Goal: Task Accomplishment & Management: Manage account settings

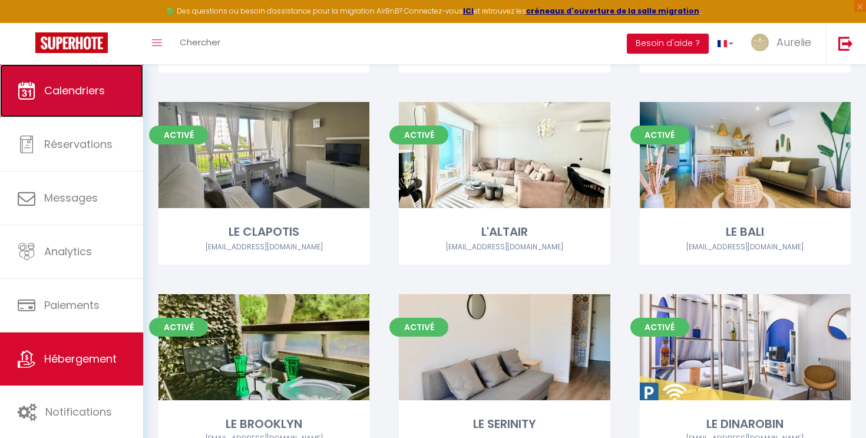
click at [84, 105] on link "Calendriers" at bounding box center [71, 90] width 143 height 53
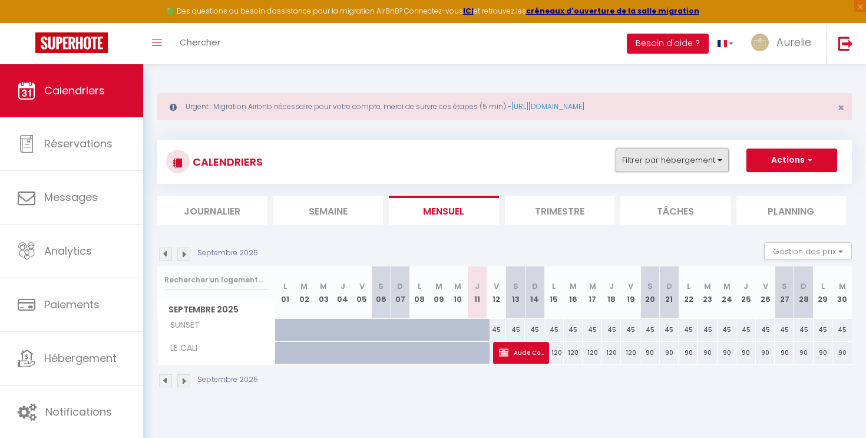
click at [653, 166] on button "Filtrer par hébergement" at bounding box center [672, 161] width 113 height 24
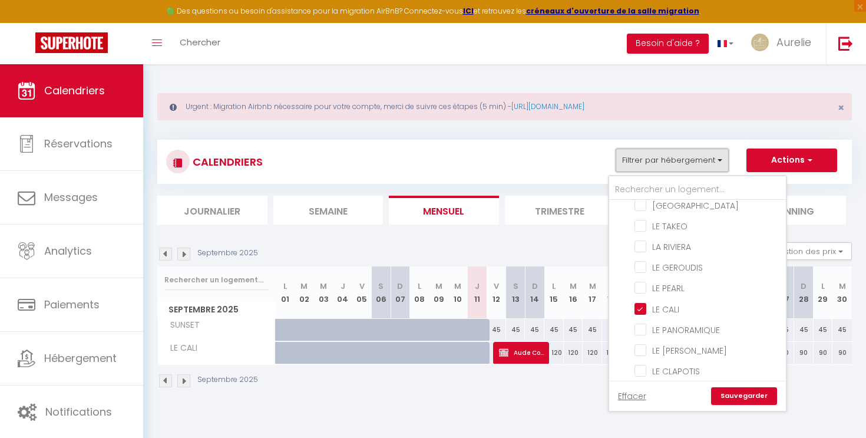
scroll to position [88, 0]
click at [644, 305] on input "LE CALI" at bounding box center [708, 307] width 147 height 12
checkbox input "false"
click at [747, 404] on link "Sauvegarder" at bounding box center [744, 396] width 66 height 18
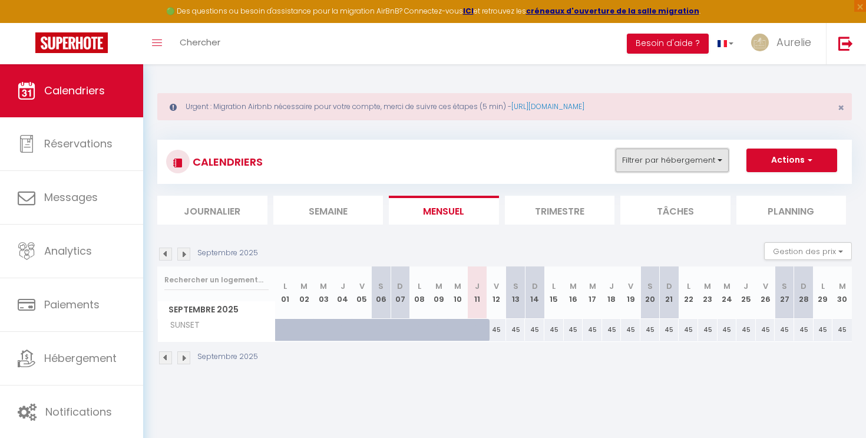
click at [642, 168] on button "Filtrer par hébergement" at bounding box center [672, 161] width 113 height 24
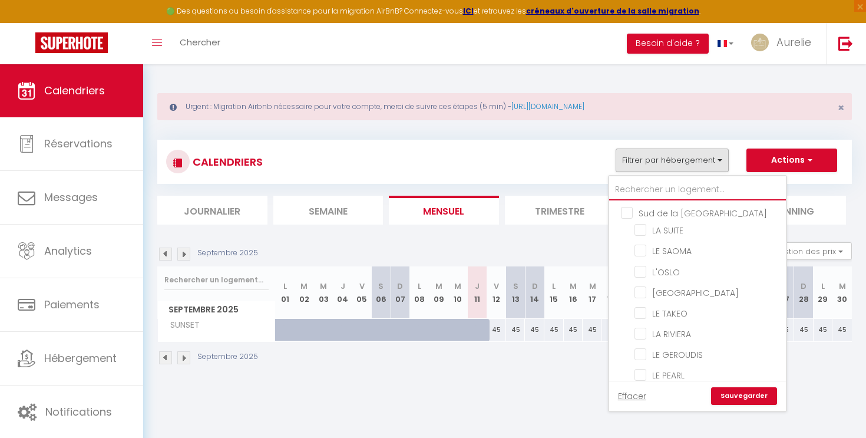
click at [642, 194] on input "text" at bounding box center [697, 189] width 177 height 21
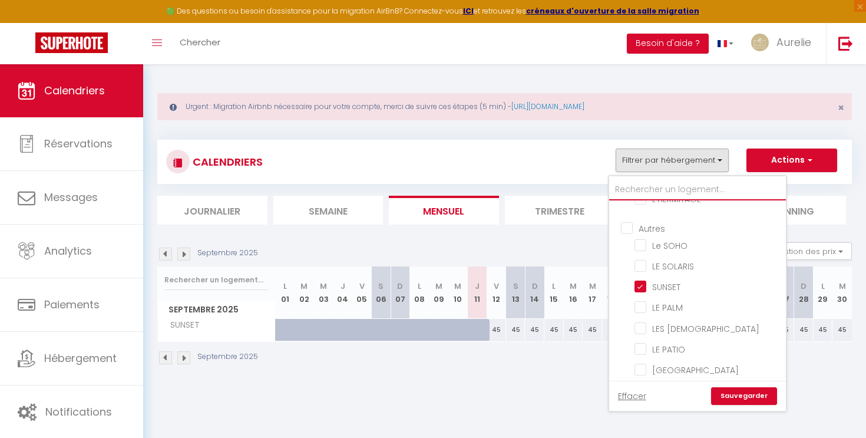
scroll to position [428, 0]
click at [644, 276] on input "SUNSET" at bounding box center [708, 282] width 147 height 12
checkbox input "false"
click at [759, 400] on link "Sauvegarder" at bounding box center [744, 396] width 66 height 18
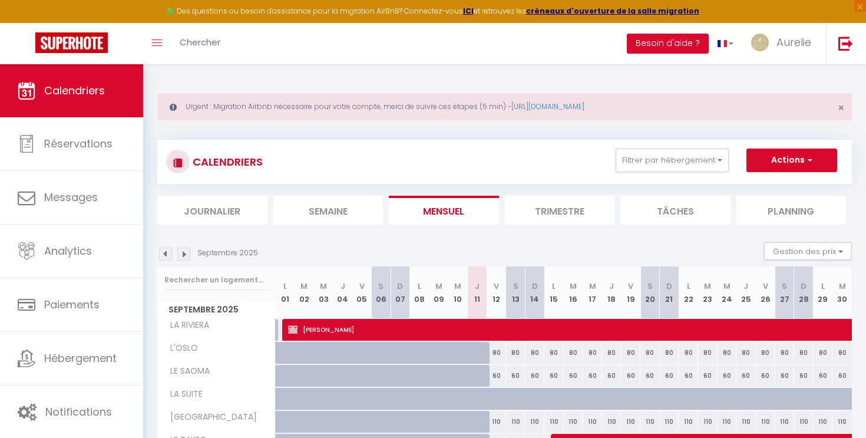
click at [496, 354] on div "80" at bounding box center [496, 353] width 19 height 22
type input "80"
type input "Ven 12 Septembre 2025"
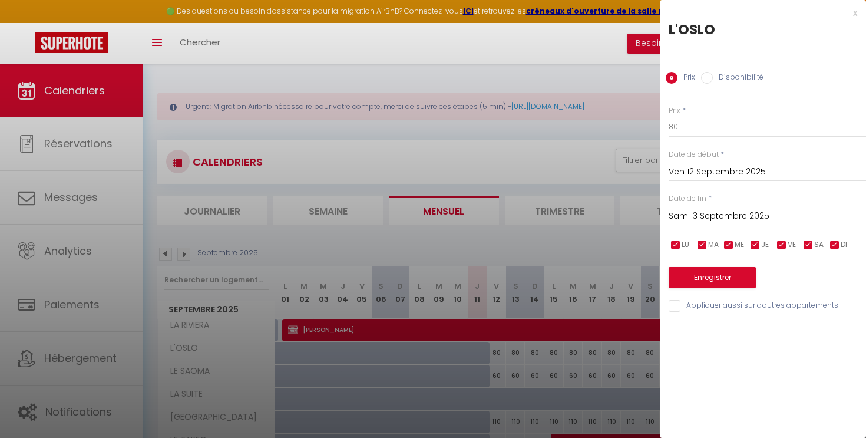
click at [731, 215] on input "Sam 13 Septembre 2025" at bounding box center [767, 216] width 197 height 15
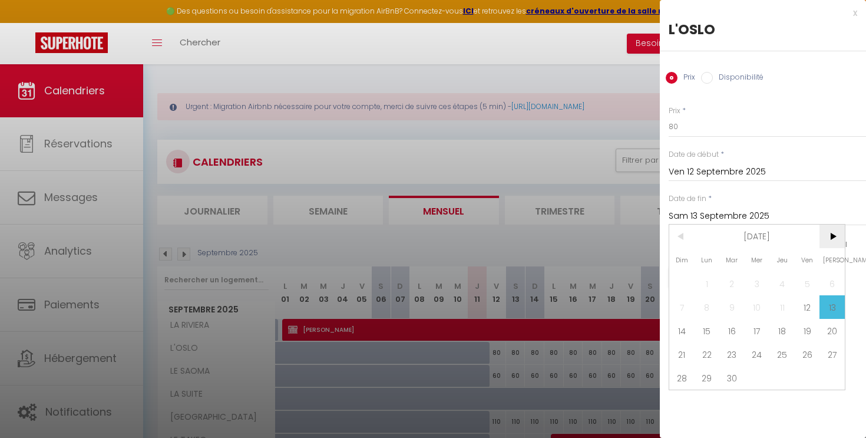
click at [838, 240] on span ">" at bounding box center [832, 237] width 25 height 24
click at [756, 289] on span "1" at bounding box center [757, 284] width 25 height 24
type input "Mer 01 Octobre 2025"
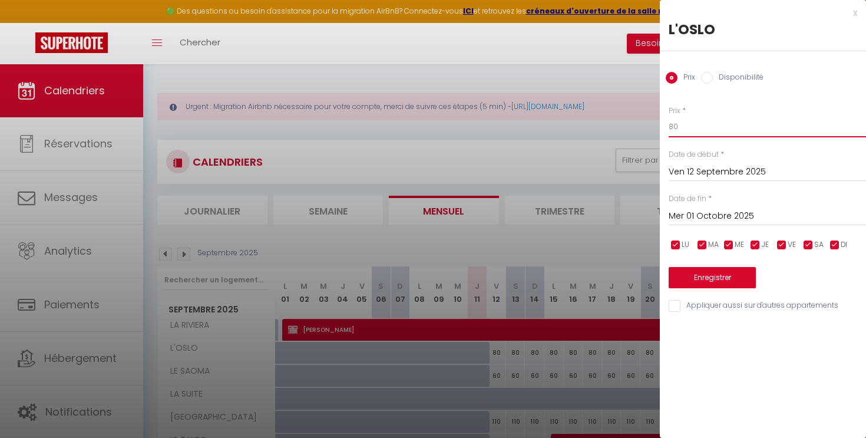
click at [683, 127] on input "80" at bounding box center [767, 126] width 197 height 21
type input "8"
type input "60"
click at [727, 282] on button "Enregistrer" at bounding box center [712, 277] width 87 height 21
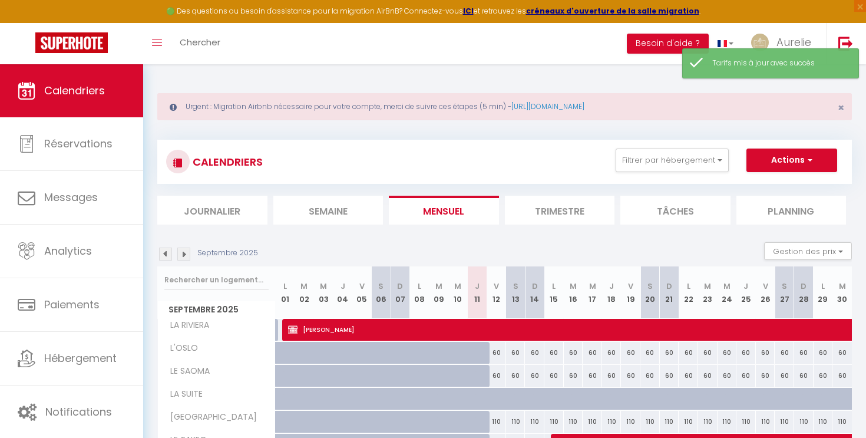
click at [497, 381] on div "60" at bounding box center [496, 376] width 19 height 22
type input "60"
type input "Ven 12 Septembre 2025"
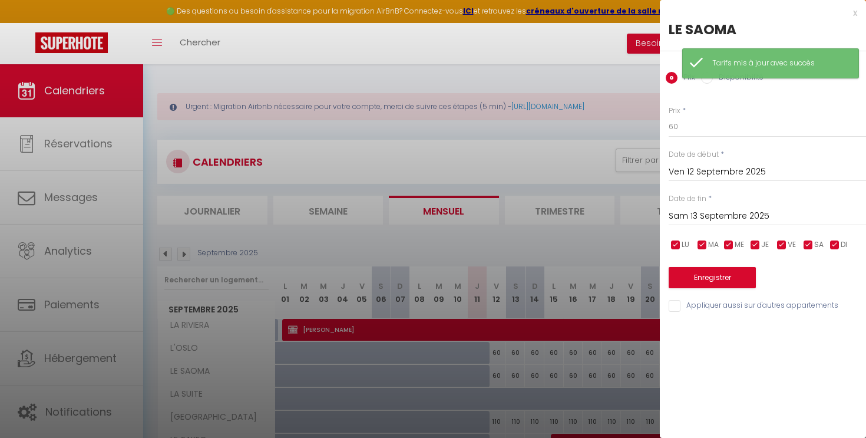
click at [758, 219] on input "Sam 13 Septembre 2025" at bounding box center [767, 216] width 197 height 15
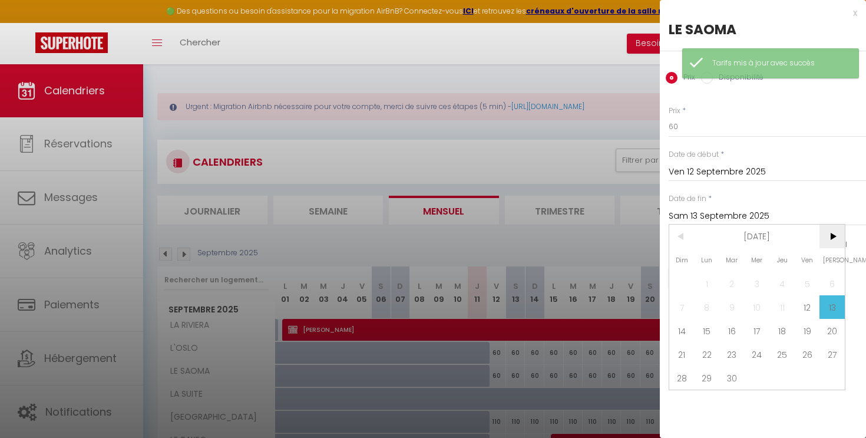
click at [834, 241] on span ">" at bounding box center [832, 237] width 25 height 24
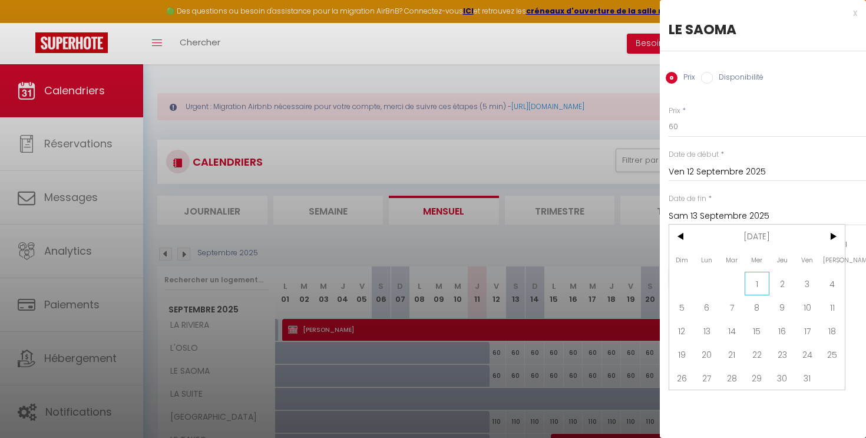
click at [753, 290] on span "1" at bounding box center [757, 284] width 25 height 24
type input "Mer 01 Octobre 2025"
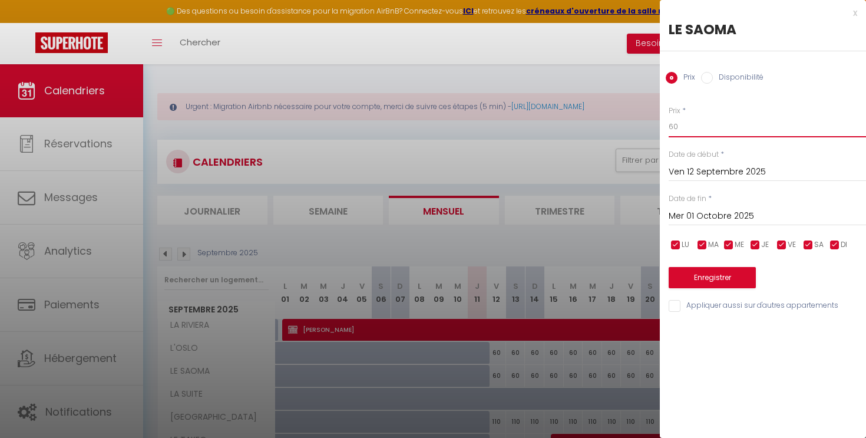
click at [690, 130] on input "60" at bounding box center [767, 126] width 197 height 21
type input "6"
type input "45"
click at [714, 275] on button "Enregistrer" at bounding box center [712, 277] width 87 height 21
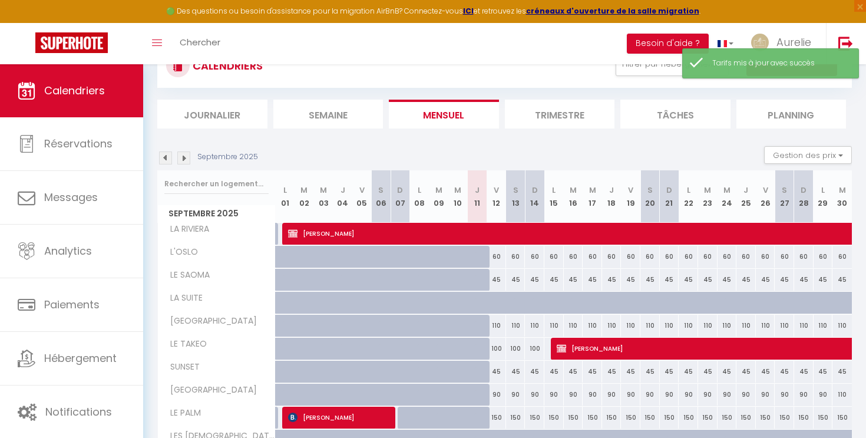
scroll to position [99, 0]
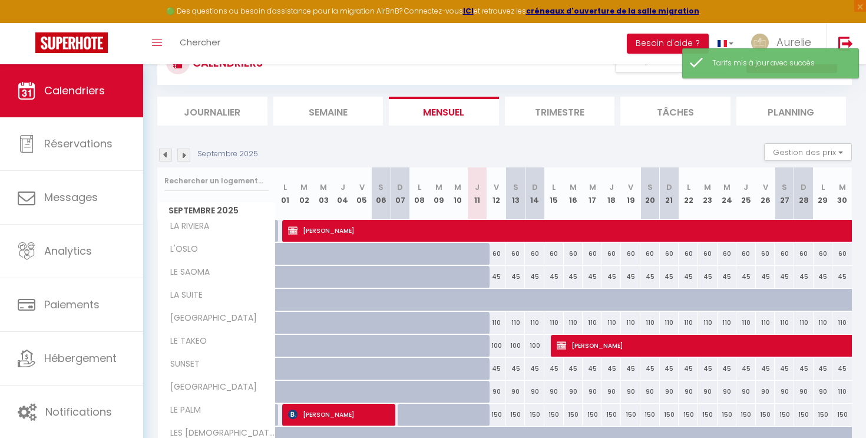
click at [494, 321] on div "110" at bounding box center [496, 323] width 19 height 22
type input "110"
type input "Ven 12 Septembre 2025"
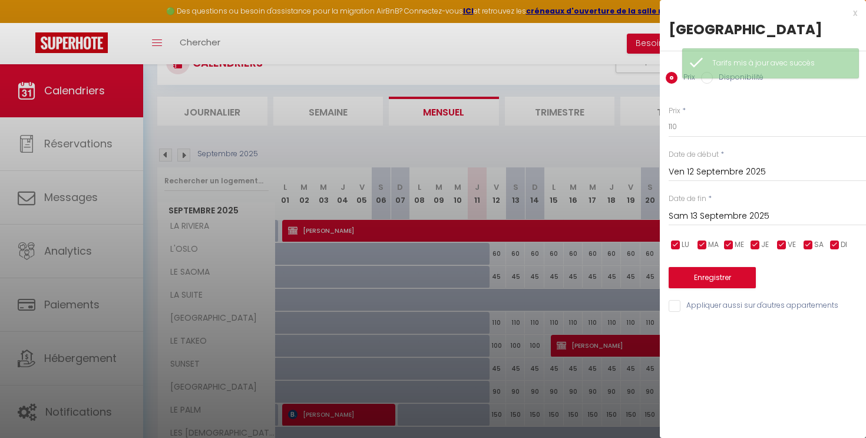
click at [761, 218] on input "Sam 13 Septembre 2025" at bounding box center [767, 216] width 197 height 15
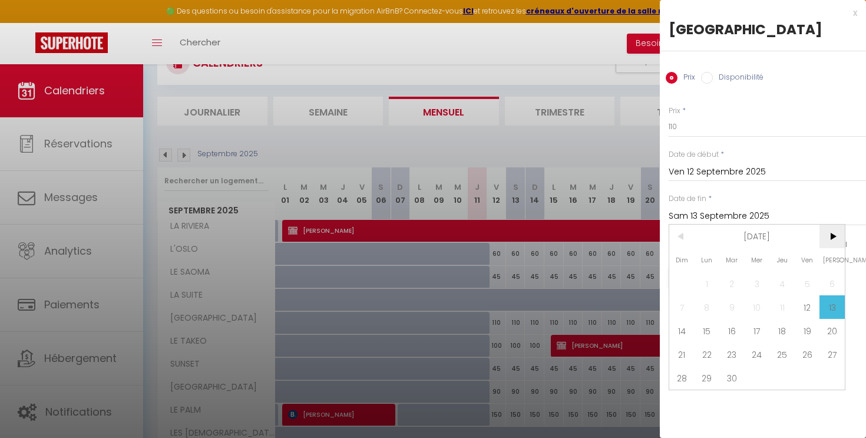
click at [835, 229] on span ">" at bounding box center [832, 237] width 25 height 24
click at [753, 285] on span "1" at bounding box center [757, 284] width 25 height 24
type input "Mer 01 Octobre 2025"
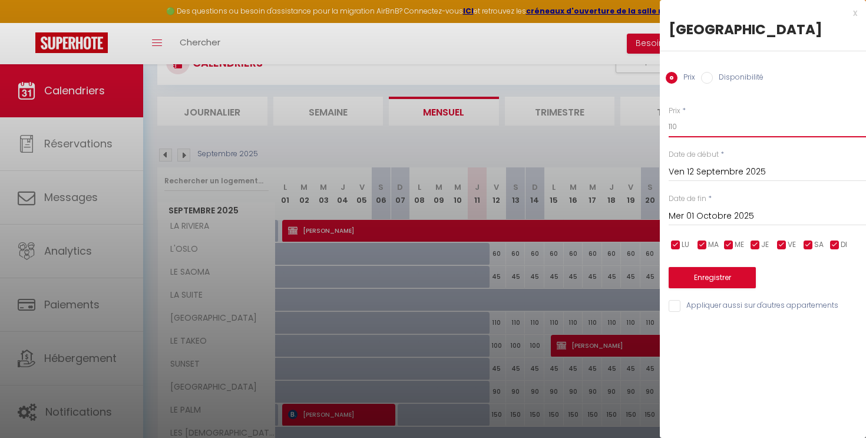
click at [681, 128] on input "110" at bounding box center [767, 126] width 197 height 21
type input "1"
type input "9"
type input "85"
click at [710, 273] on button "Enregistrer" at bounding box center [712, 277] width 87 height 21
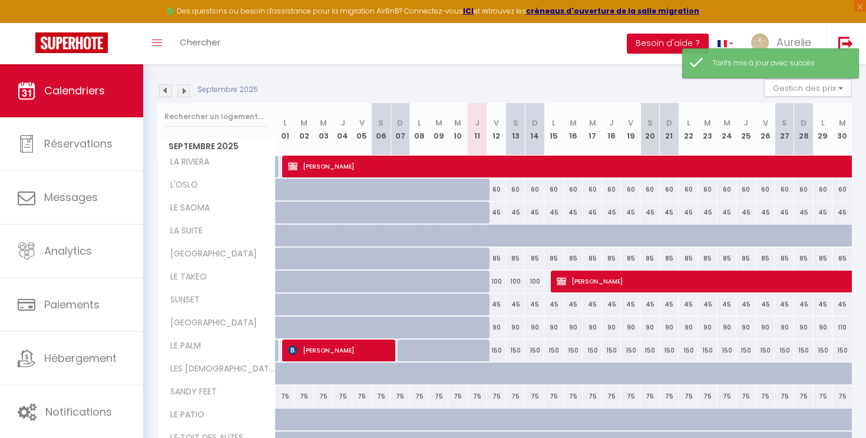
scroll to position [186, 0]
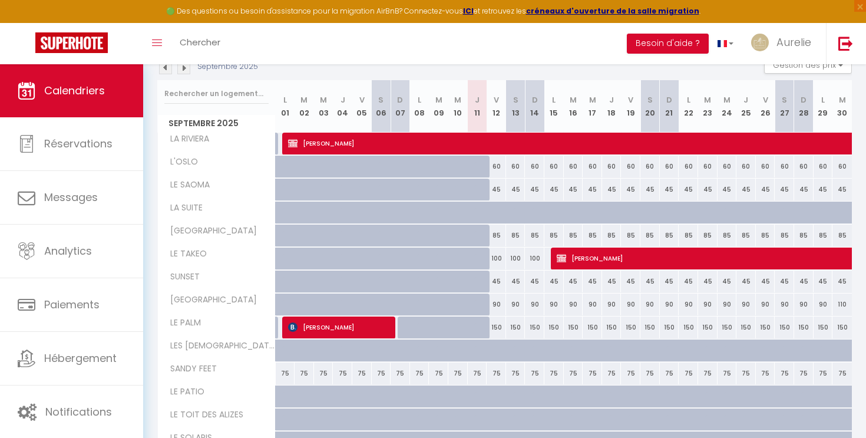
click at [497, 281] on div "45" at bounding box center [496, 282] width 19 height 22
type input "45"
type input "Ven 12 Septembre 2025"
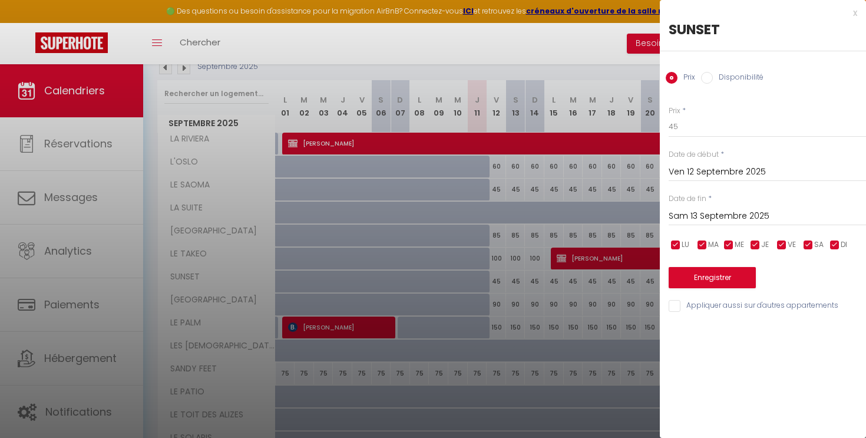
click at [704, 215] on input "Sam 13 Septembre 2025" at bounding box center [767, 216] width 197 height 15
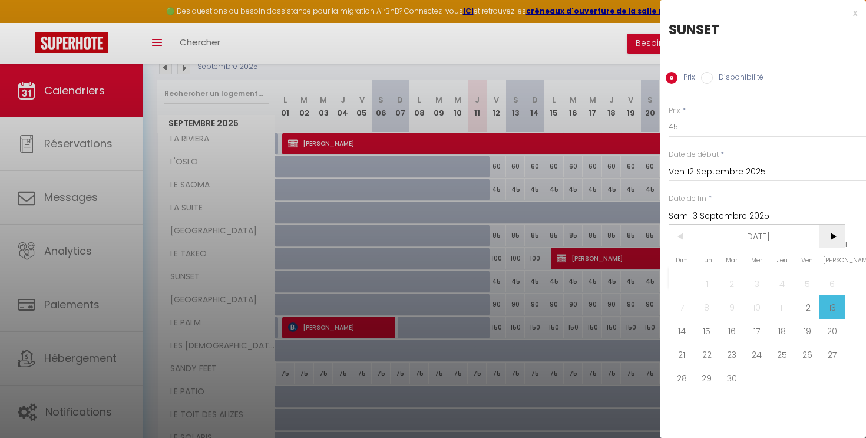
click at [829, 235] on span ">" at bounding box center [832, 237] width 25 height 24
click at [756, 282] on span "1" at bounding box center [757, 284] width 25 height 24
type input "Mer 01 Octobre 2025"
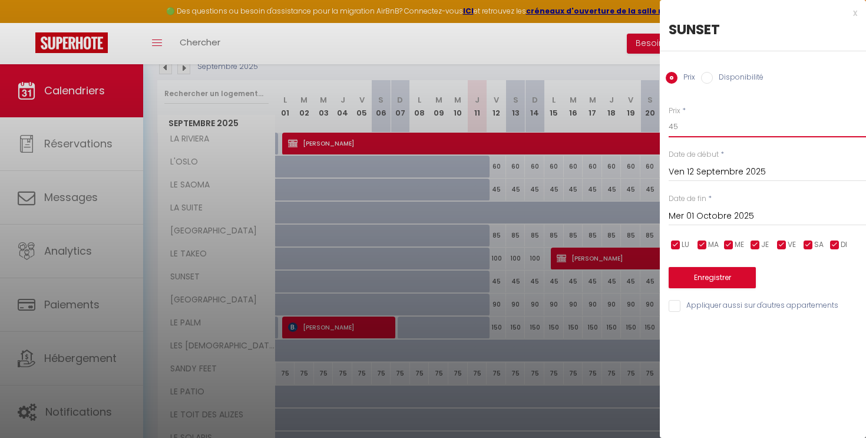
click at [687, 129] on input "45" at bounding box center [767, 126] width 197 height 21
type input "40"
click at [718, 275] on button "Enregistrer" at bounding box center [712, 277] width 87 height 21
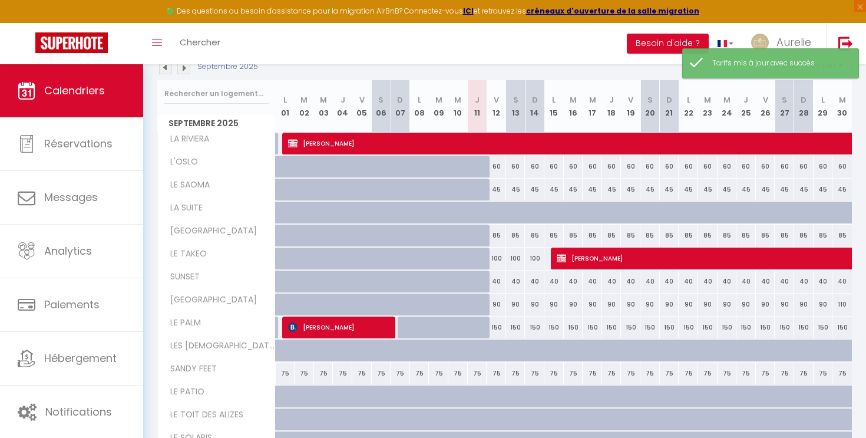
click at [496, 306] on div "90" at bounding box center [496, 304] width 19 height 22
type input "90"
type input "Ven 12 Septembre 2025"
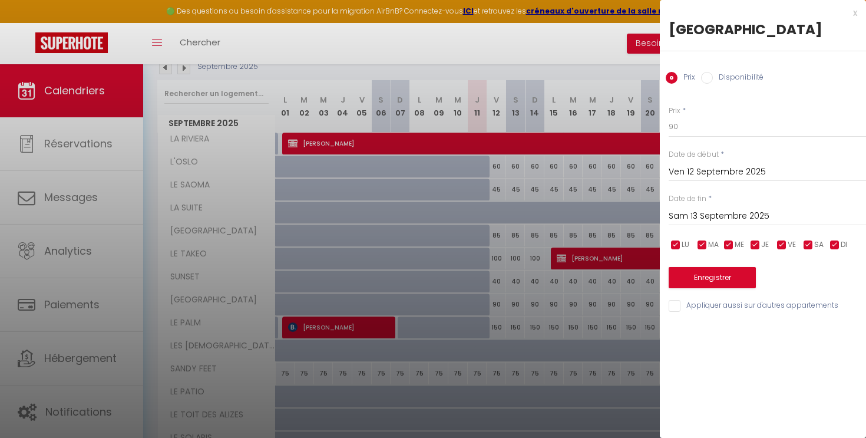
click at [777, 223] on input "Sam 13 Septembre 2025" at bounding box center [767, 216] width 197 height 15
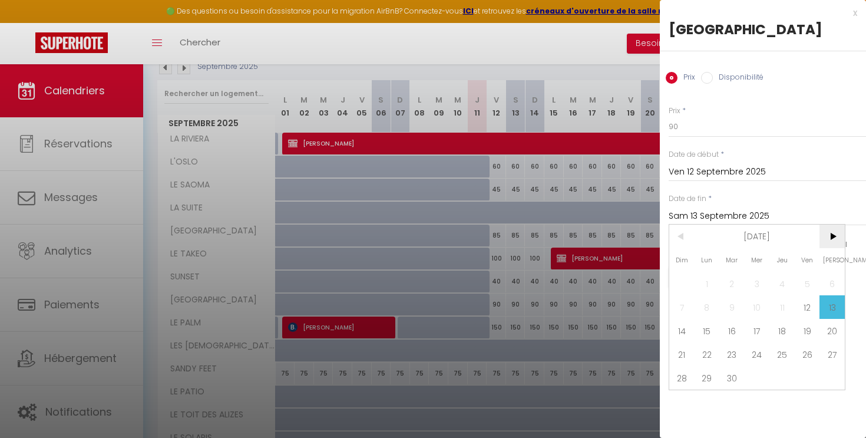
click at [829, 226] on span ">" at bounding box center [832, 237] width 25 height 24
click at [758, 289] on span "1" at bounding box center [757, 284] width 25 height 24
type input "Mer 01 Octobre 2025"
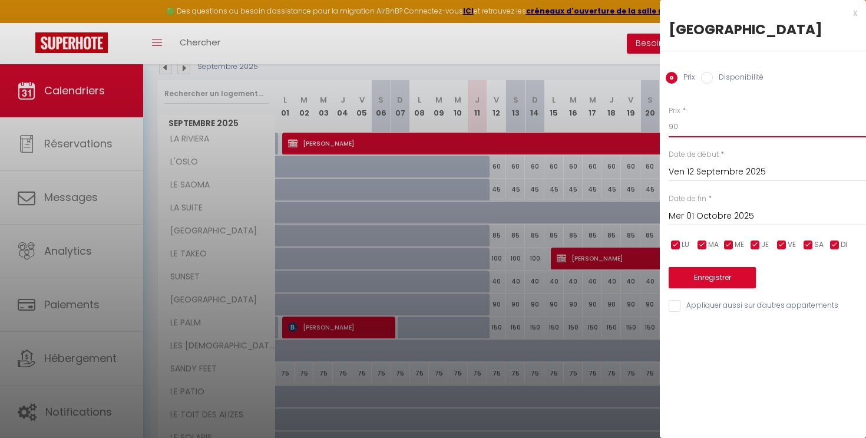
click at [680, 130] on input "90" at bounding box center [767, 126] width 197 height 21
type input "9"
type input "85"
click at [707, 284] on button "Enregistrer" at bounding box center [712, 277] width 87 height 21
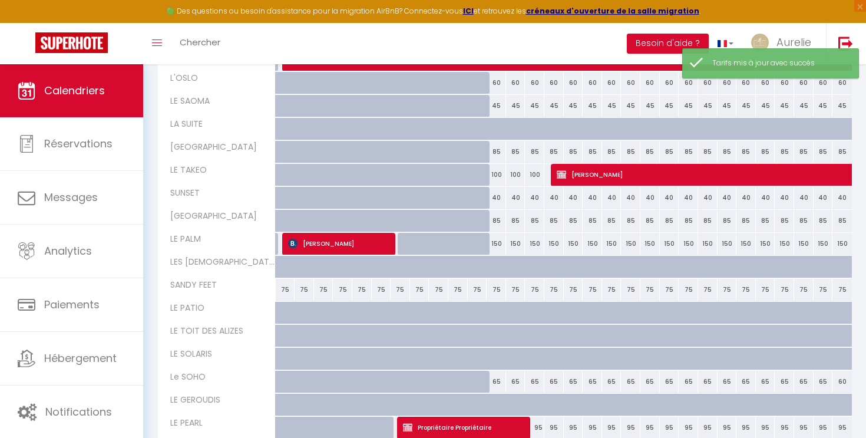
scroll to position [273, 0]
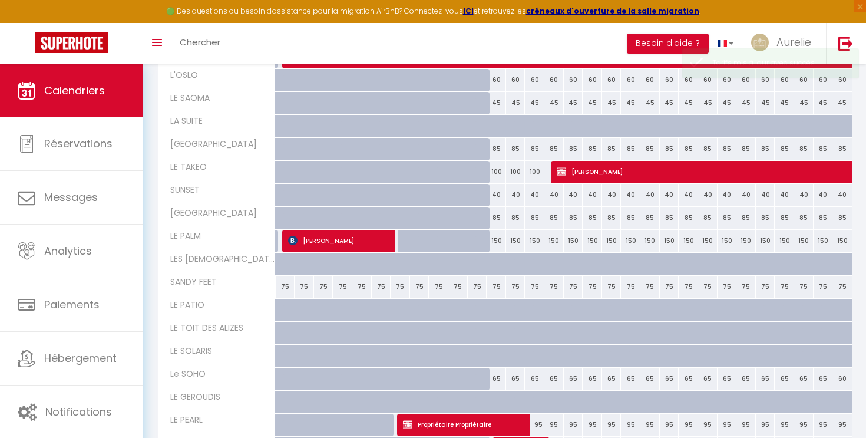
click at [500, 245] on div "150" at bounding box center [496, 241] width 19 height 22
type input "150"
type input "Ven 12 Septembre 2025"
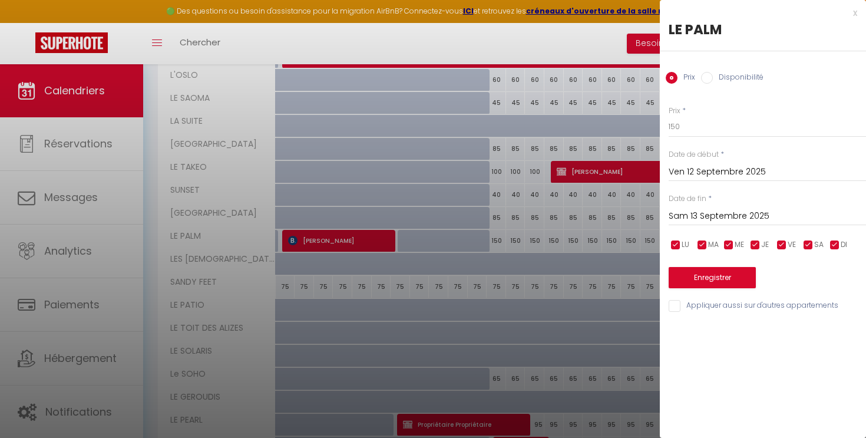
click at [756, 217] on input "Sam 13 Septembre 2025" at bounding box center [767, 216] width 197 height 15
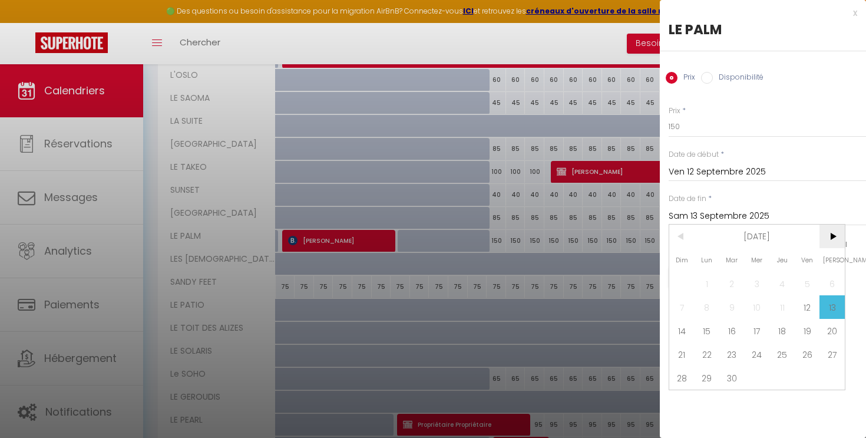
click at [833, 236] on span ">" at bounding box center [832, 237] width 25 height 24
click at [753, 288] on span "1" at bounding box center [757, 284] width 25 height 24
type input "Mer 01 Octobre 2025"
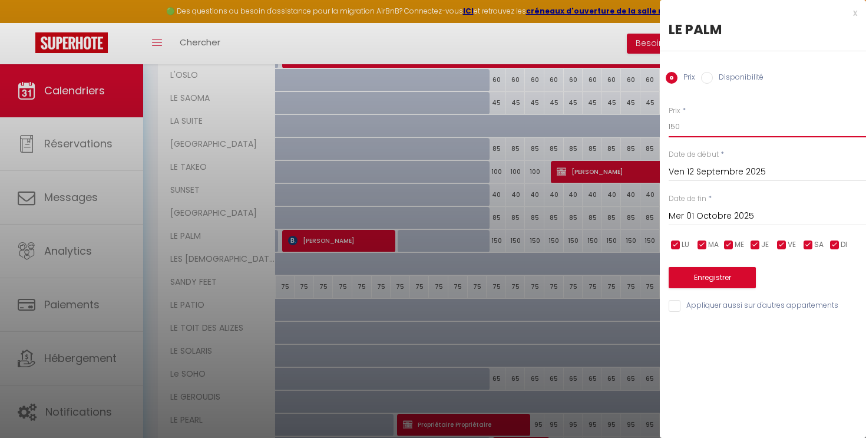
click at [688, 127] on input "150" at bounding box center [767, 126] width 197 height 21
type input "120"
click at [700, 282] on button "Enregistrer" at bounding box center [712, 277] width 87 height 21
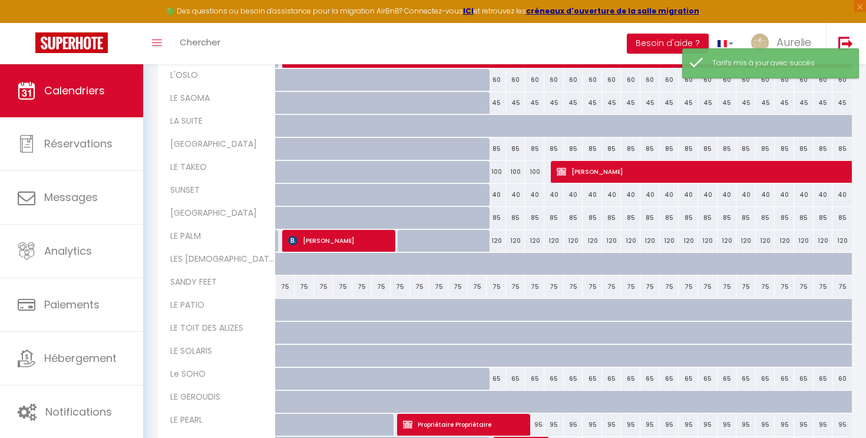
click at [283, 291] on div "75" at bounding box center [285, 287] width 19 height 22
type input "75"
type input "Lun 01 Septembre 2025"
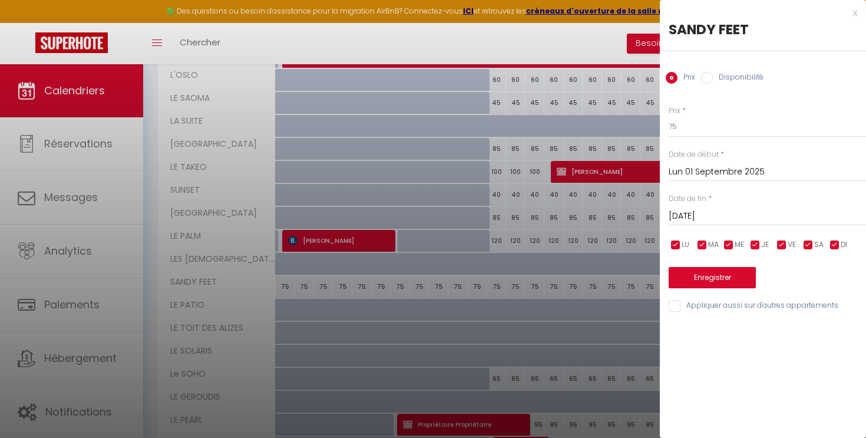
click at [732, 213] on input "[DATE]" at bounding box center [767, 216] width 197 height 15
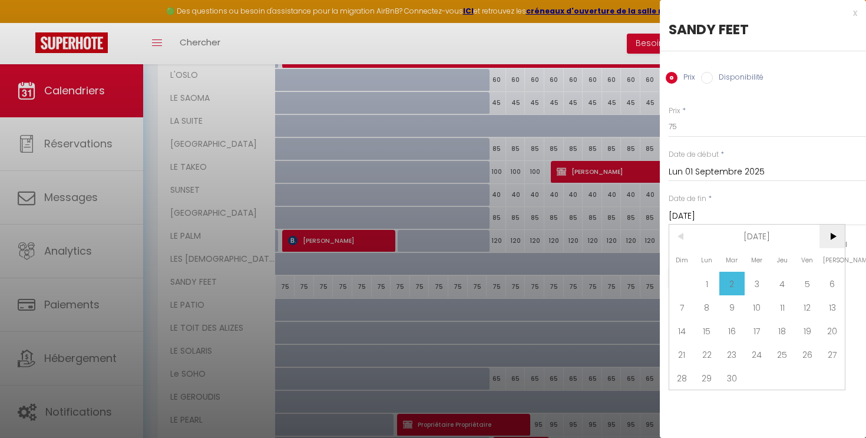
click at [827, 230] on span ">" at bounding box center [832, 237] width 25 height 24
click at [753, 286] on span "1" at bounding box center [757, 284] width 25 height 24
type input "Mer 01 Octobre 2025"
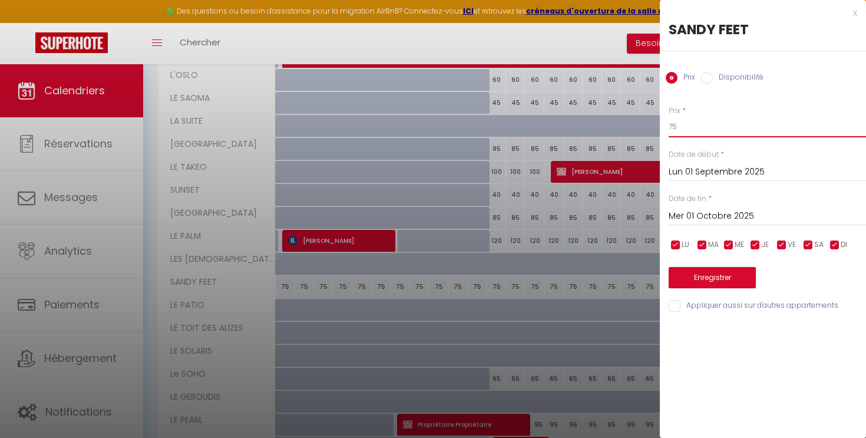
click at [685, 130] on input "75" at bounding box center [767, 126] width 197 height 21
type input "7"
type input "65"
click at [708, 272] on button "Enregistrer" at bounding box center [712, 277] width 87 height 21
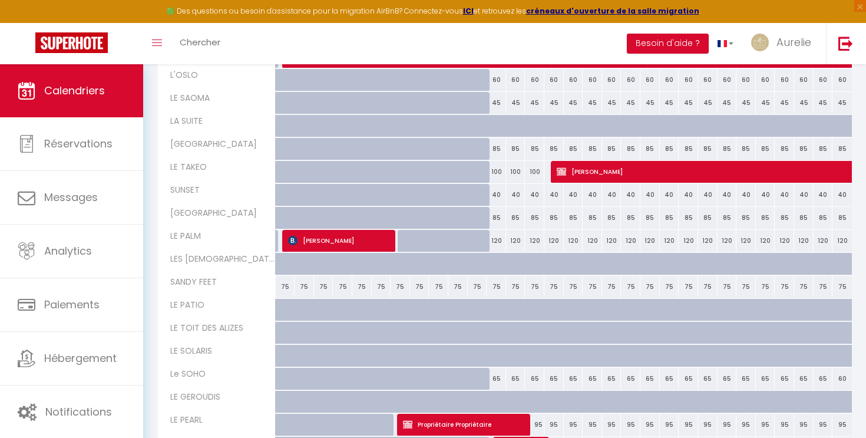
click at [507, 288] on div "75" at bounding box center [515, 287] width 19 height 22
type input "75"
type input "Sam 13 Septembre 2025"
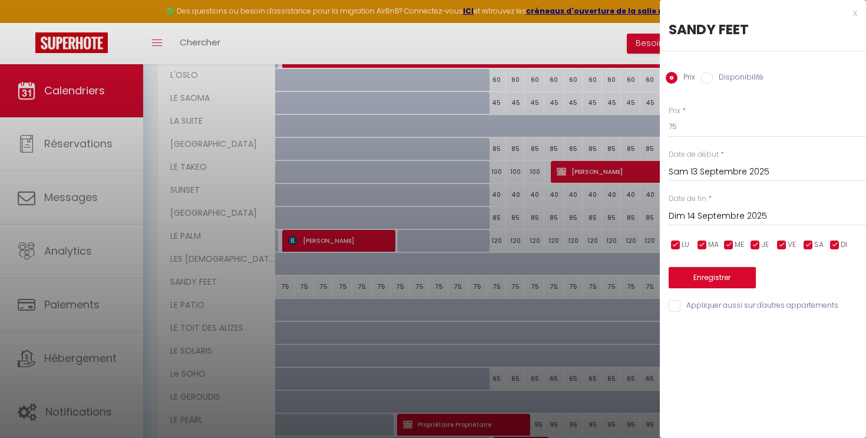
click at [715, 219] on input "Dim 14 Septembre 2025" at bounding box center [767, 216] width 197 height 15
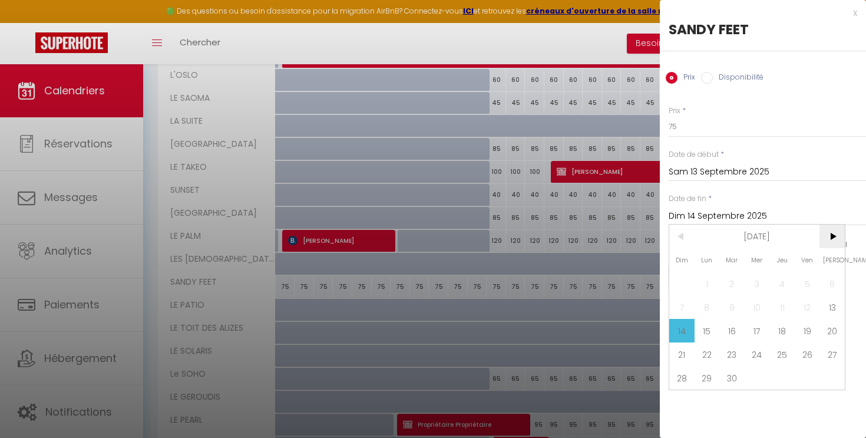
click at [836, 233] on span ">" at bounding box center [832, 237] width 25 height 24
click at [760, 283] on span "1" at bounding box center [757, 284] width 25 height 24
type input "Mer 01 Octobre 2025"
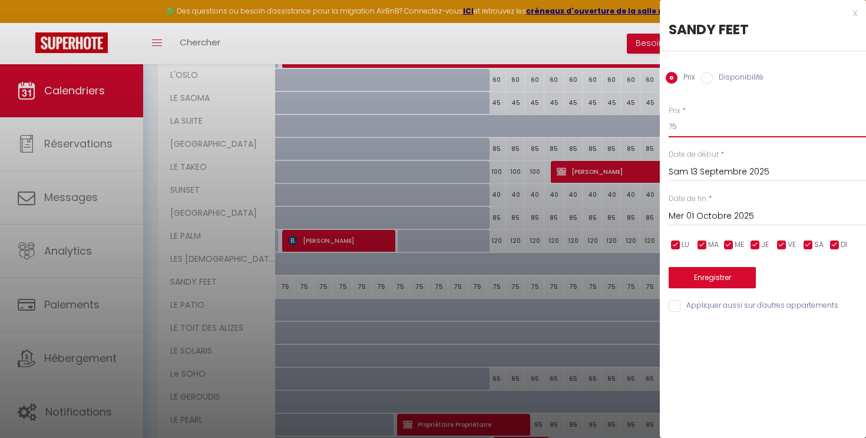
click at [688, 122] on input "75" at bounding box center [767, 126] width 197 height 21
type input "7"
type input "65"
click at [704, 276] on button "Enregistrer" at bounding box center [712, 277] width 87 height 21
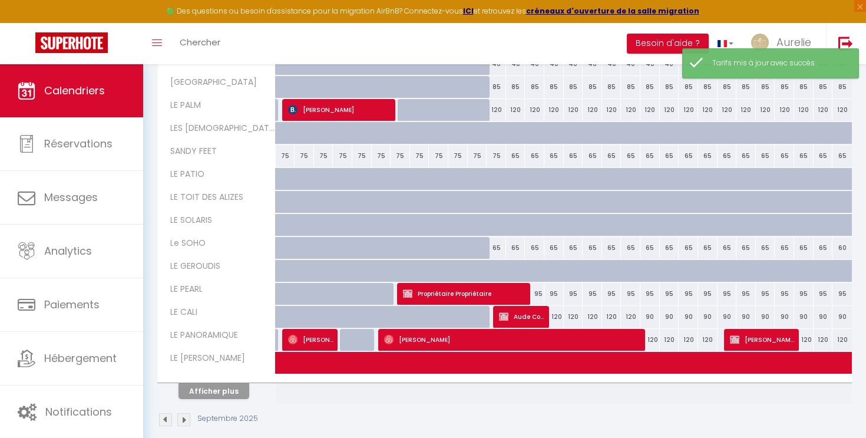
scroll to position [405, 0]
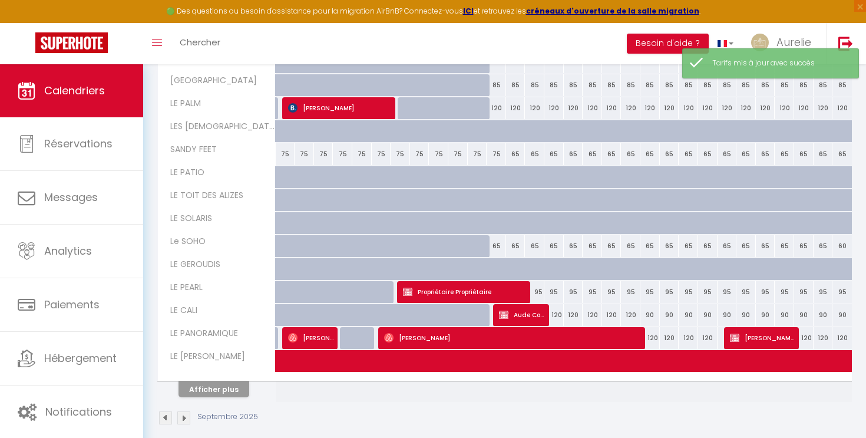
click at [496, 251] on div "65" at bounding box center [496, 246] width 19 height 22
type input "65"
type input "Ven 12 Septembre 2025"
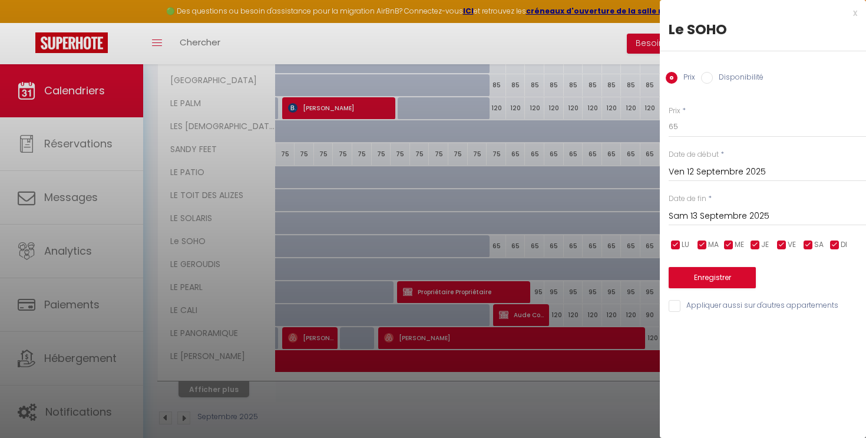
click at [773, 222] on input "Sam 13 Septembre 2025" at bounding box center [767, 216] width 197 height 15
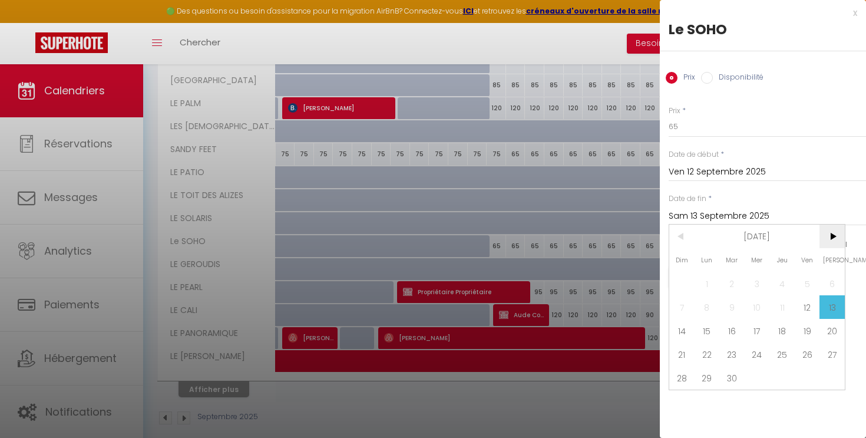
click at [828, 239] on span ">" at bounding box center [832, 237] width 25 height 24
click at [757, 283] on span "1" at bounding box center [757, 284] width 25 height 24
type input "Mer 01 Octobre 2025"
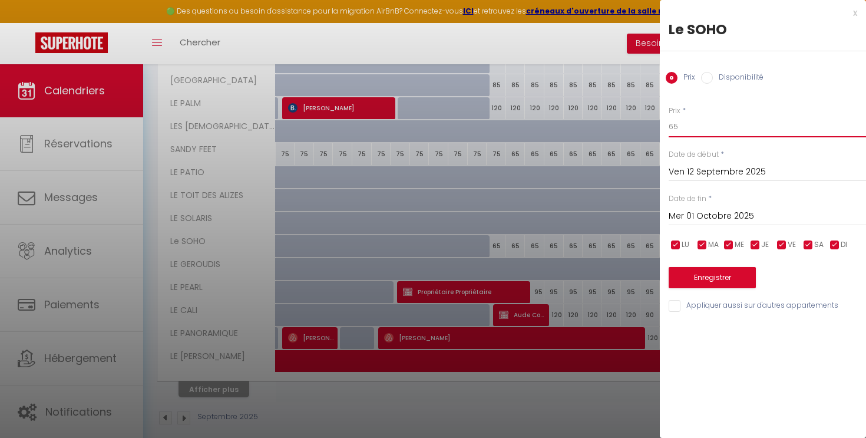
click at [693, 128] on input "65" at bounding box center [767, 126] width 197 height 21
type input "6"
type input "50"
click at [731, 278] on button "Enregistrer" at bounding box center [712, 277] width 87 height 21
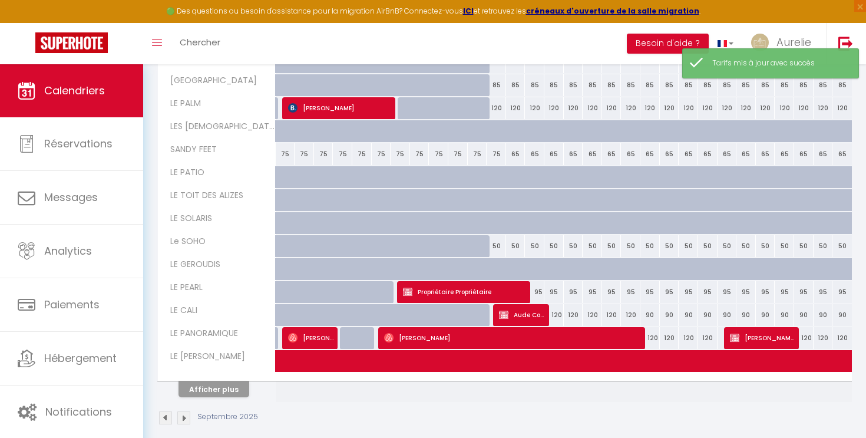
click at [536, 295] on div "95" at bounding box center [534, 292] width 19 height 22
type input "95"
type input "Dim 14 Septembre 2025"
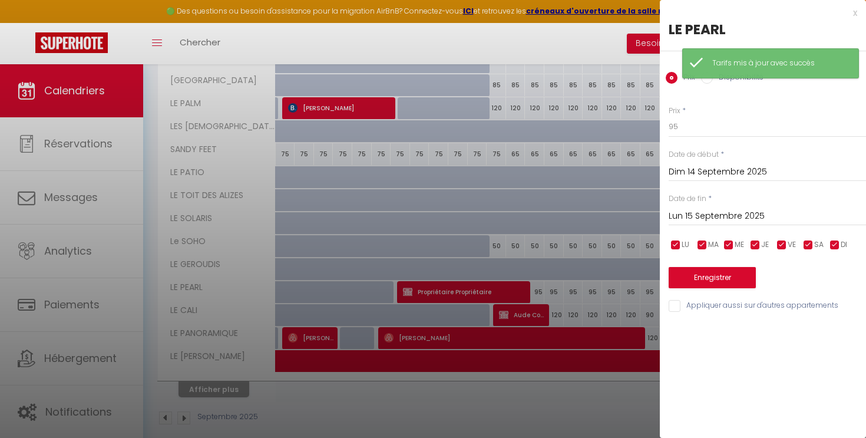
click at [819, 221] on input "Lun 15 Septembre 2025" at bounding box center [767, 216] width 197 height 15
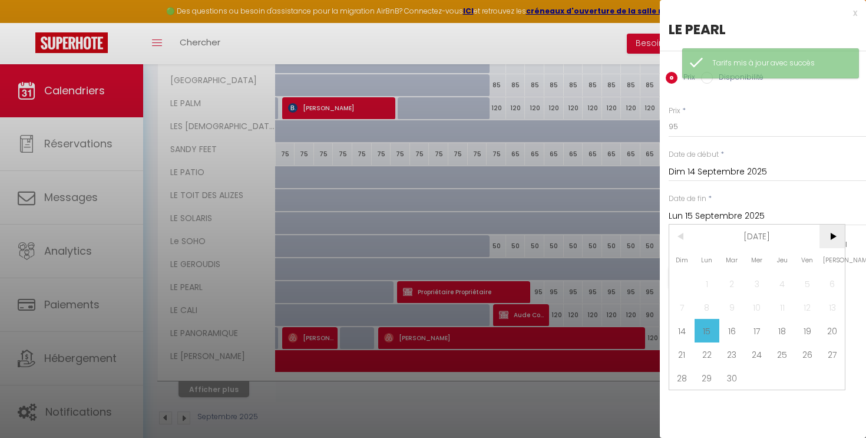
click at [839, 233] on span ">" at bounding box center [832, 237] width 25 height 24
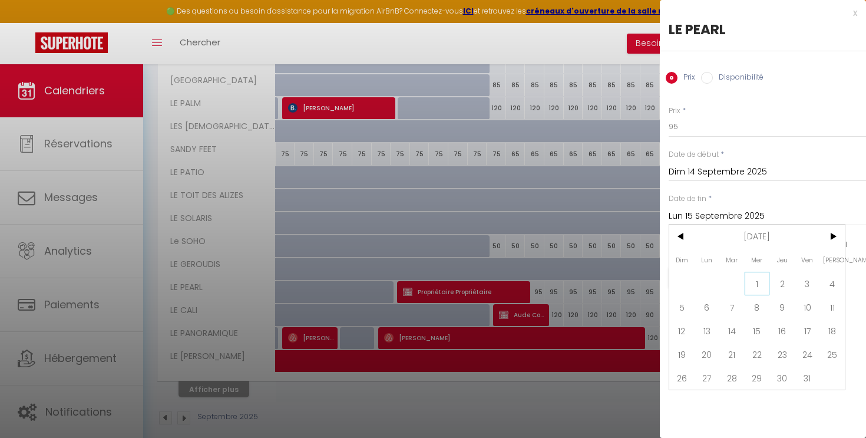
click at [763, 281] on span "1" at bounding box center [757, 284] width 25 height 24
type input "Mer 01 Octobre 2025"
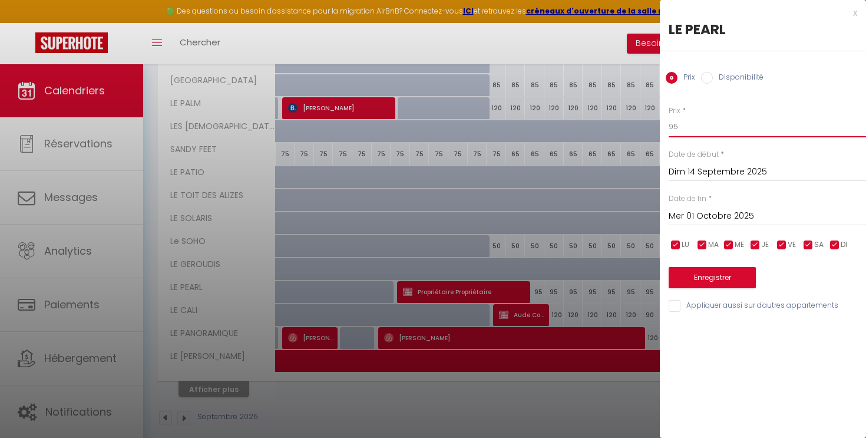
click at [684, 126] on input "95" at bounding box center [767, 126] width 197 height 21
type input "9"
type input "80"
click at [724, 286] on button "Enregistrer" at bounding box center [712, 277] width 87 height 21
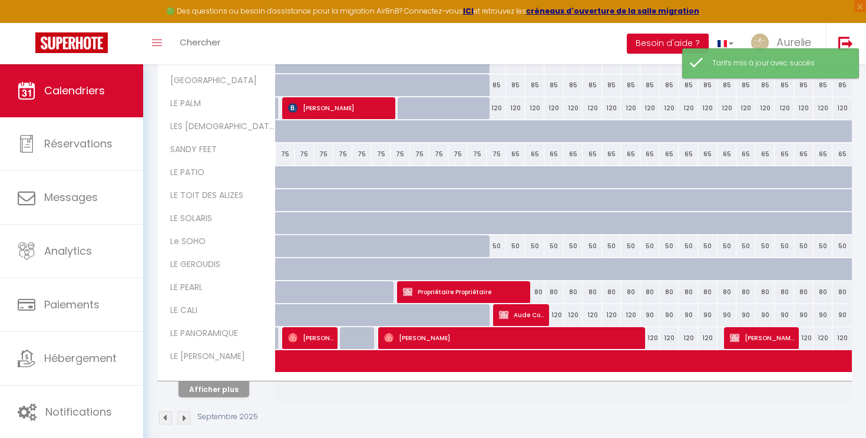
scroll to position [418, 0]
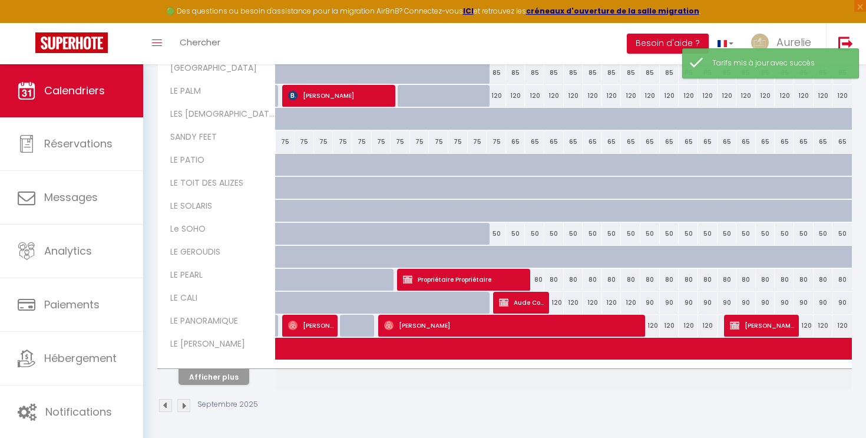
click at [559, 304] on div "120" at bounding box center [554, 303] width 19 height 22
type input "120"
type input "Lun 15 Septembre 2025"
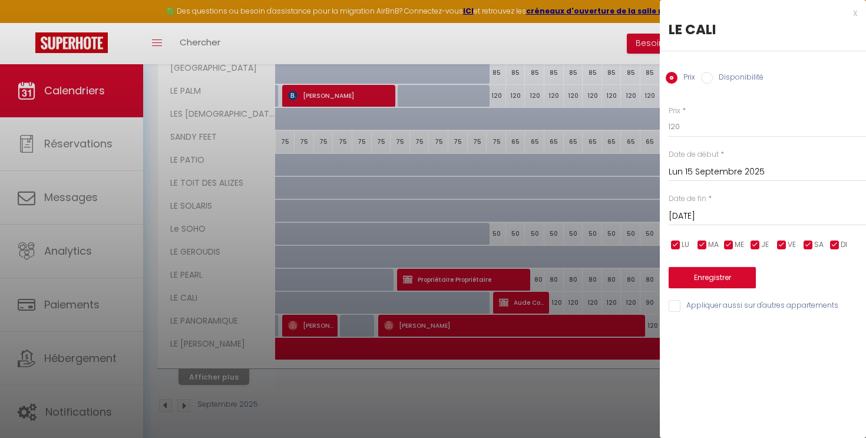
click at [739, 217] on input "[DATE]" at bounding box center [767, 216] width 197 height 15
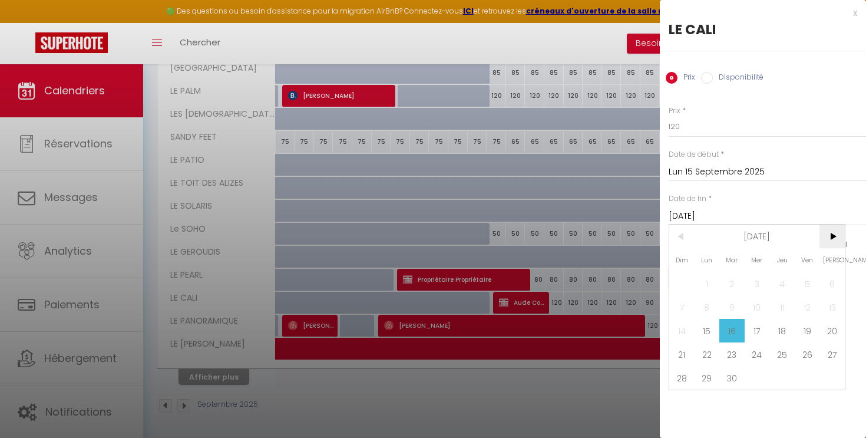
click at [840, 230] on span ">" at bounding box center [832, 237] width 25 height 24
click at [765, 288] on span "1" at bounding box center [757, 284] width 25 height 24
type input "Mer 01 Octobre 2025"
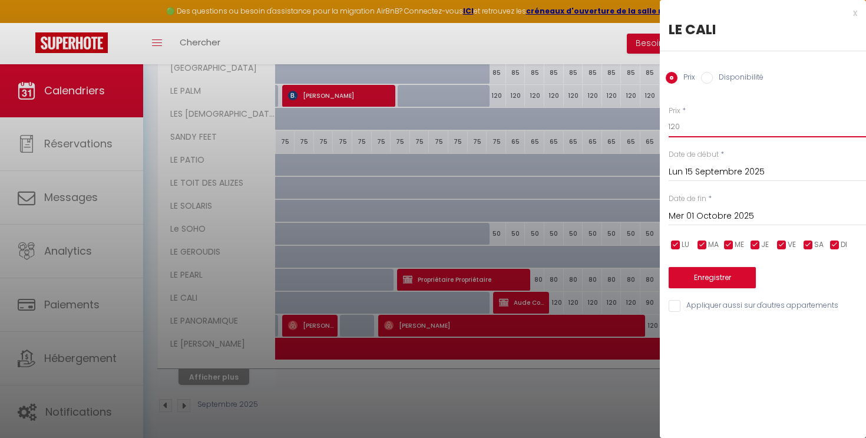
click at [687, 128] on input "120" at bounding box center [767, 126] width 197 height 21
type input "1"
type input "85"
click at [704, 282] on button "Enregistrer" at bounding box center [712, 277] width 87 height 21
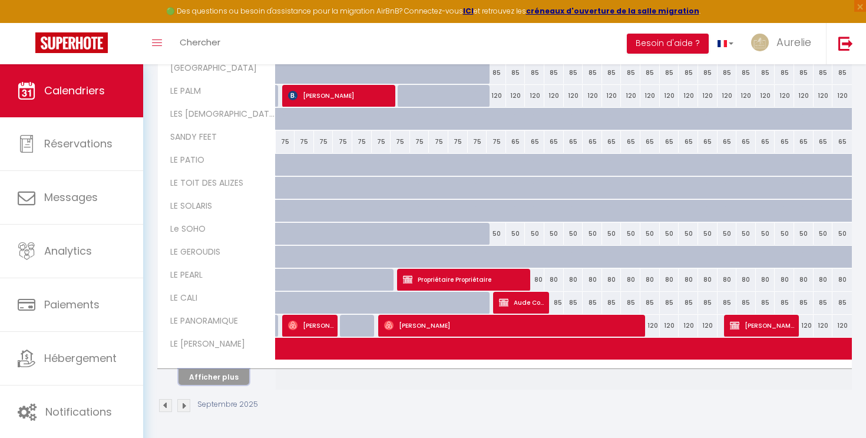
click at [208, 377] on button "Afficher plus" at bounding box center [214, 377] width 71 height 16
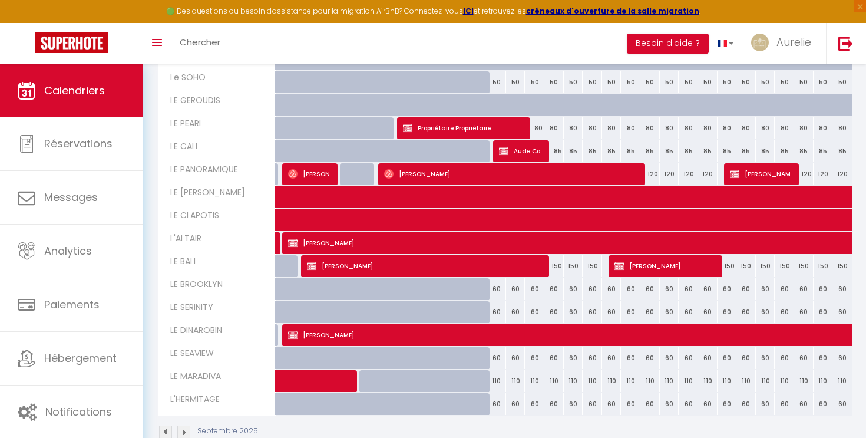
scroll to position [572, 0]
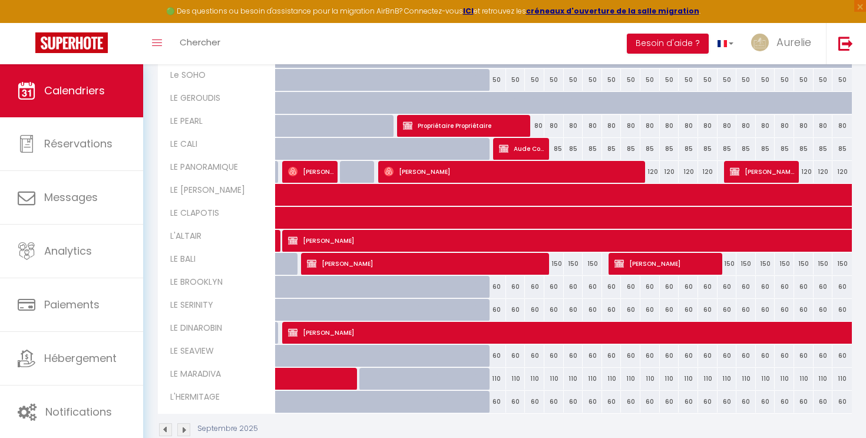
click at [496, 285] on div "60" at bounding box center [496, 287] width 19 height 22
type input "60"
type input "Ven 12 Septembre 2025"
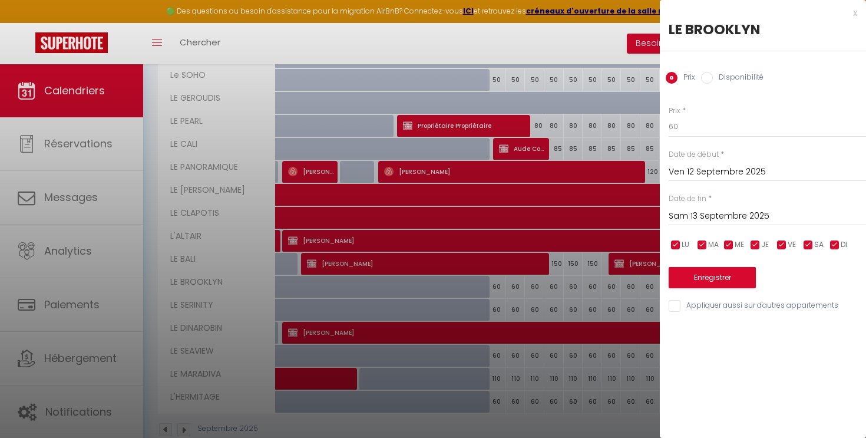
click at [748, 215] on input "Sam 13 Septembre 2025" at bounding box center [767, 216] width 197 height 15
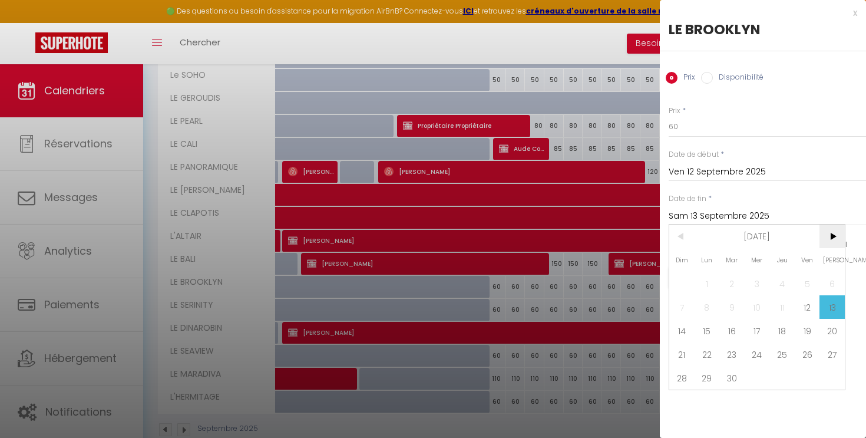
click at [827, 235] on span ">" at bounding box center [832, 237] width 25 height 24
click at [748, 291] on span "1" at bounding box center [757, 284] width 25 height 24
type input "Mer 01 Octobre 2025"
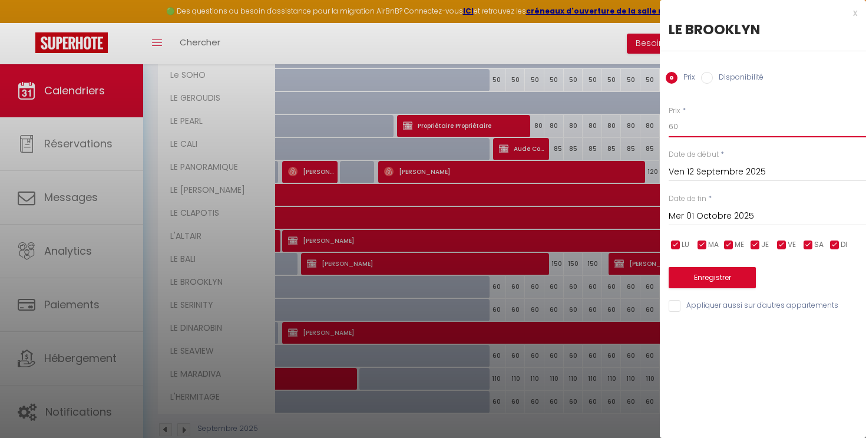
click at [688, 128] on input "60" at bounding box center [767, 126] width 197 height 21
type input "6"
type input "50"
click at [705, 279] on button "Enregistrer" at bounding box center [712, 277] width 87 height 21
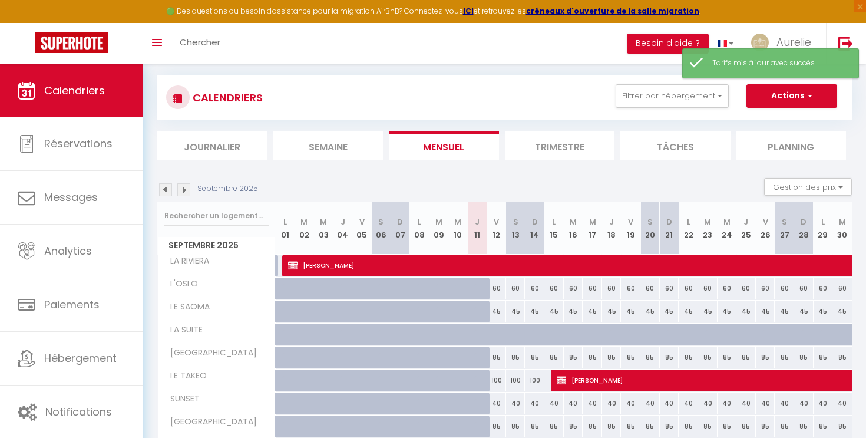
scroll to position [418, 0]
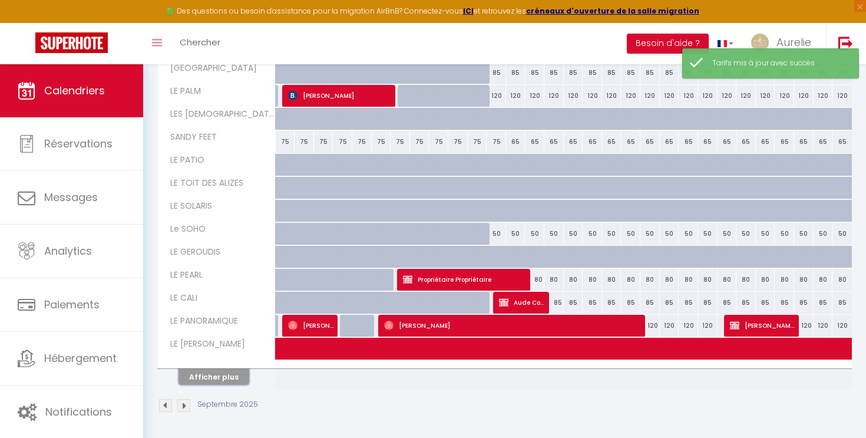
click at [202, 377] on button "Afficher plus" at bounding box center [214, 377] width 71 height 16
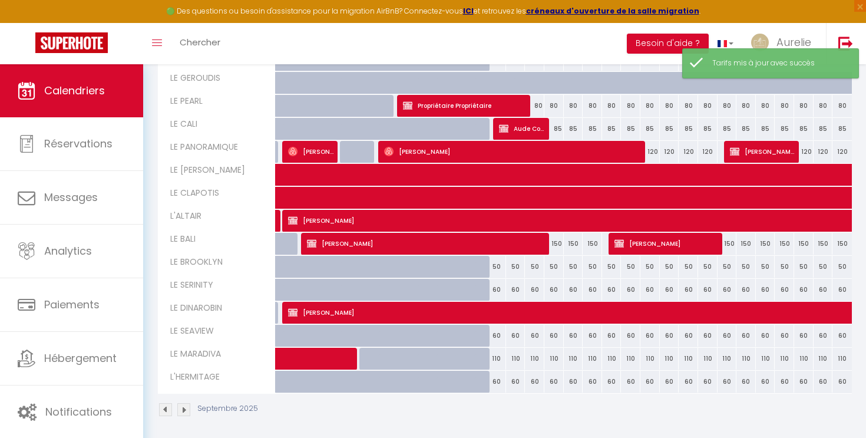
scroll to position [596, 0]
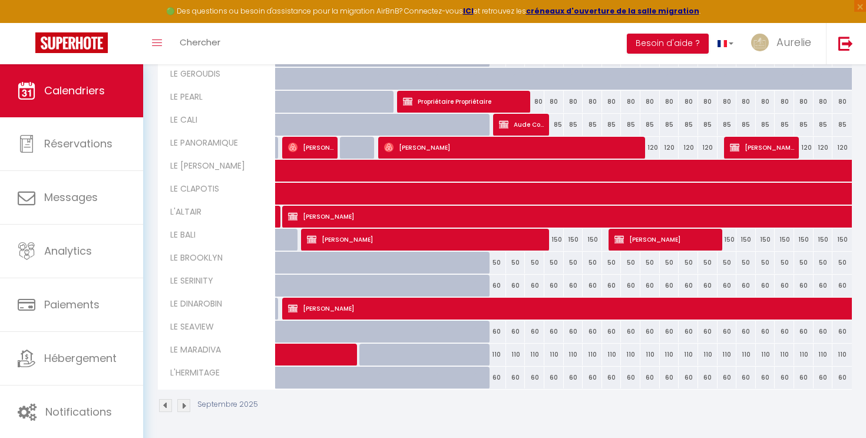
click at [497, 286] on div "60" at bounding box center [496, 286] width 19 height 22
type input "60"
type input "Ven 12 Septembre 2025"
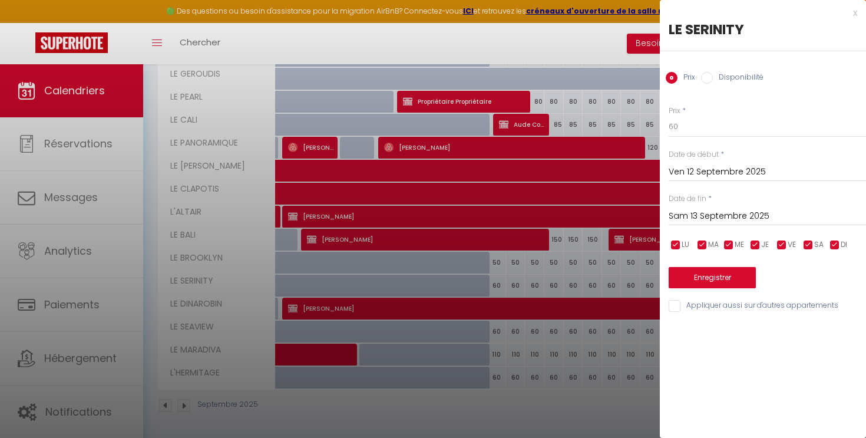
click at [730, 219] on input "Sam 13 Septembre 2025" at bounding box center [767, 216] width 197 height 15
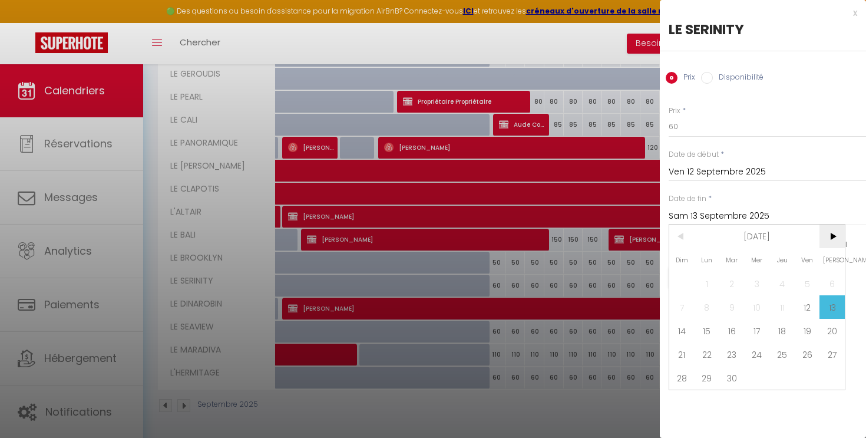
click at [831, 235] on span ">" at bounding box center [832, 237] width 25 height 24
click at [756, 275] on span "1" at bounding box center [757, 284] width 25 height 24
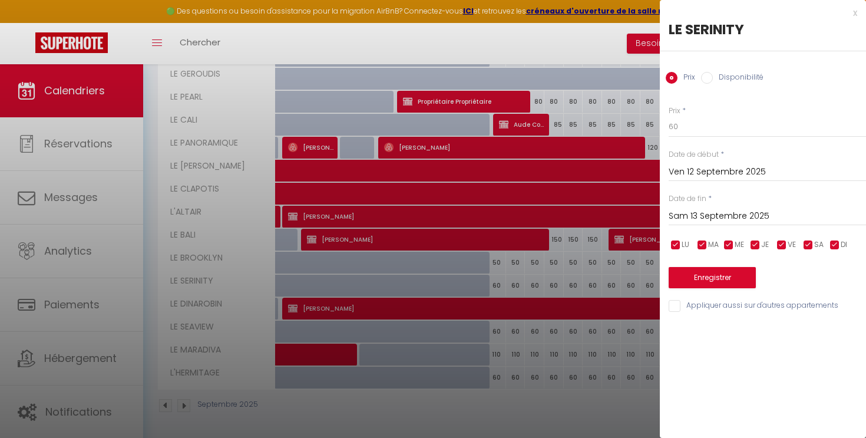
type input "Mer 01 Octobre 2025"
click at [690, 126] on input "60" at bounding box center [767, 126] width 197 height 21
type input "6"
type input "50"
click at [707, 281] on button "Enregistrer" at bounding box center [712, 277] width 87 height 21
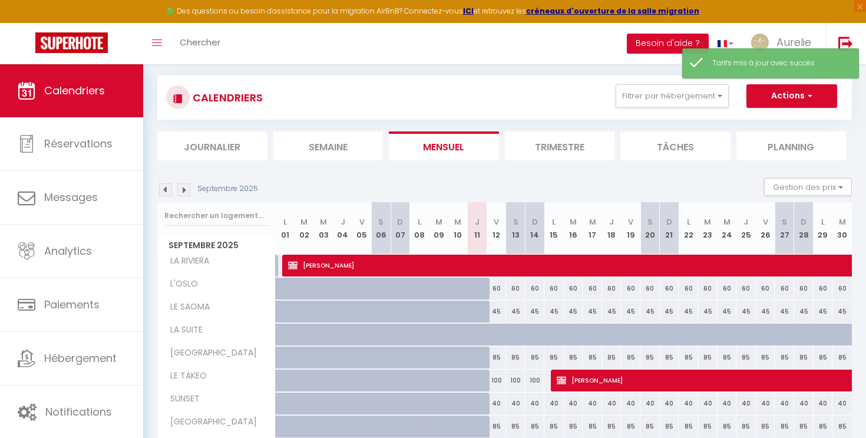
scroll to position [418, 0]
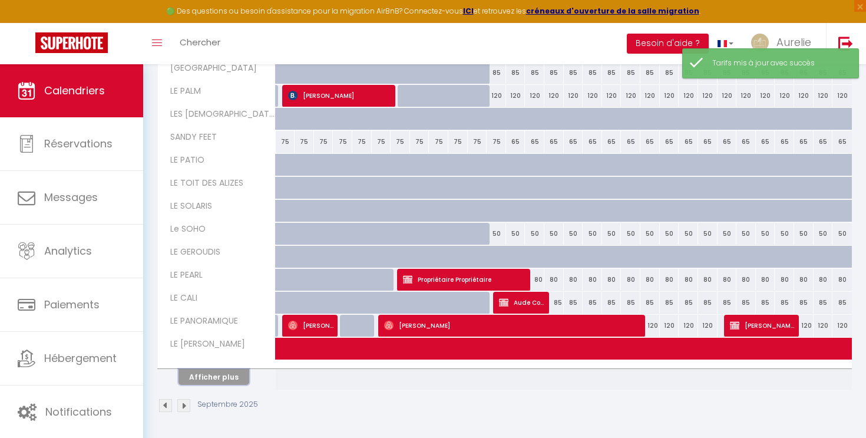
click at [212, 377] on button "Afficher plus" at bounding box center [214, 377] width 71 height 16
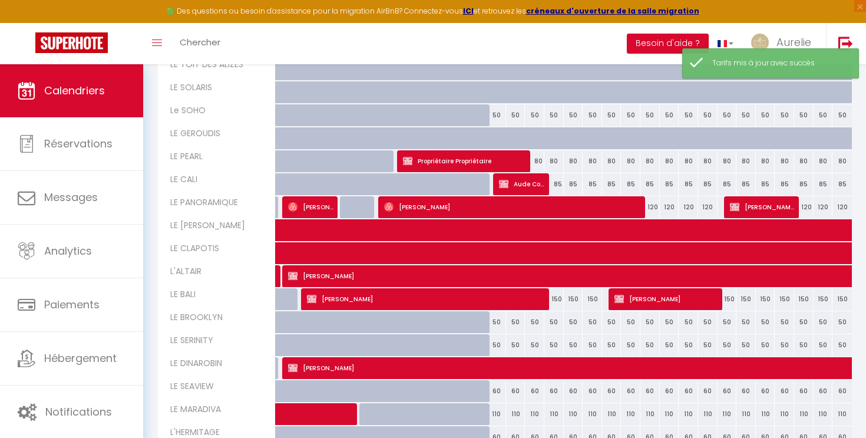
scroll to position [596, 0]
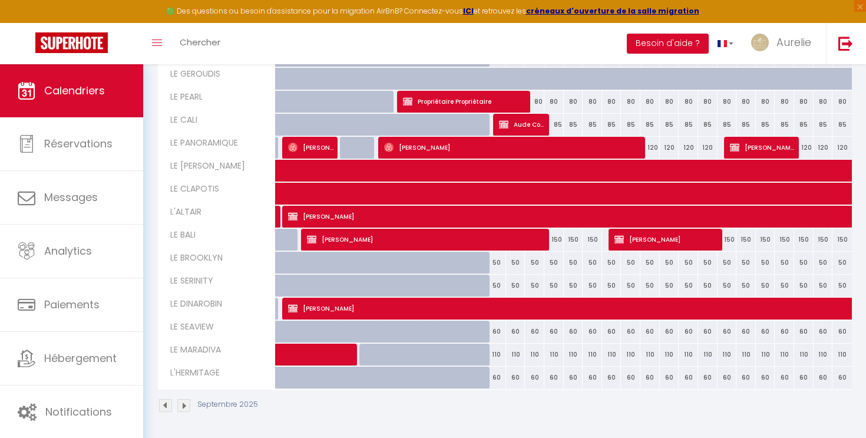
click at [497, 334] on div "60" at bounding box center [496, 332] width 19 height 22
type input "60"
type input "Ven 12 Septembre 2025"
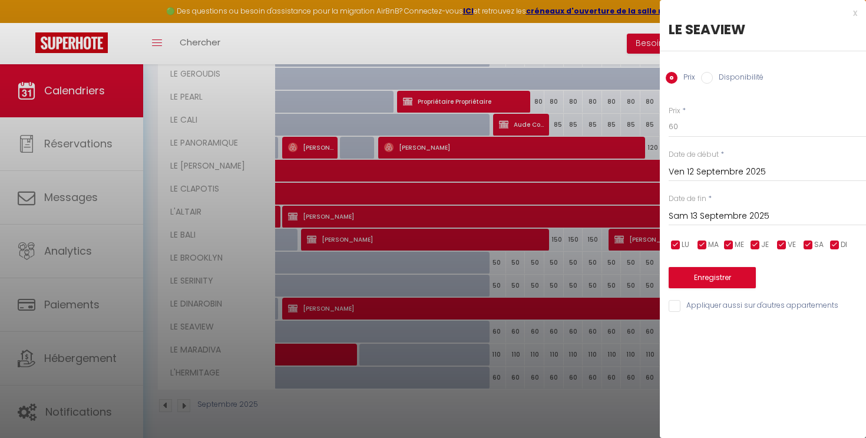
click at [777, 213] on input "Sam 13 Septembre 2025" at bounding box center [767, 216] width 197 height 15
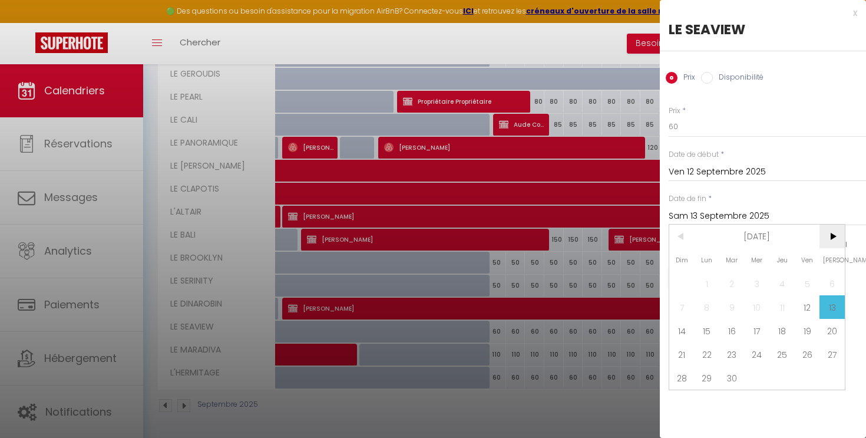
click at [834, 242] on span ">" at bounding box center [832, 237] width 25 height 24
click at [757, 293] on span "1" at bounding box center [757, 284] width 25 height 24
type input "Mer 01 Octobre 2025"
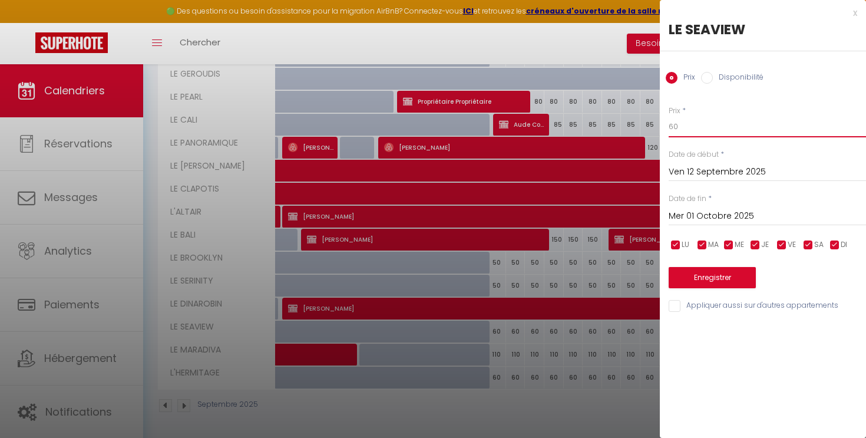
click at [691, 127] on input "60" at bounding box center [767, 126] width 197 height 21
type input "6"
type input "50"
click at [708, 282] on button "Enregistrer" at bounding box center [712, 277] width 87 height 21
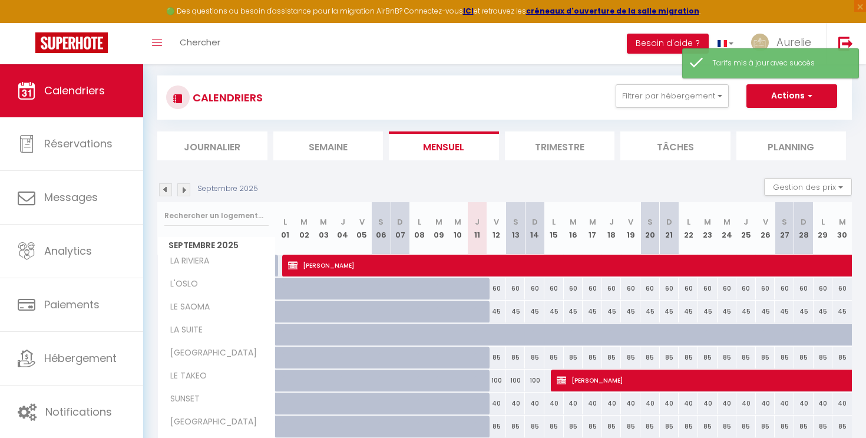
scroll to position [418, 0]
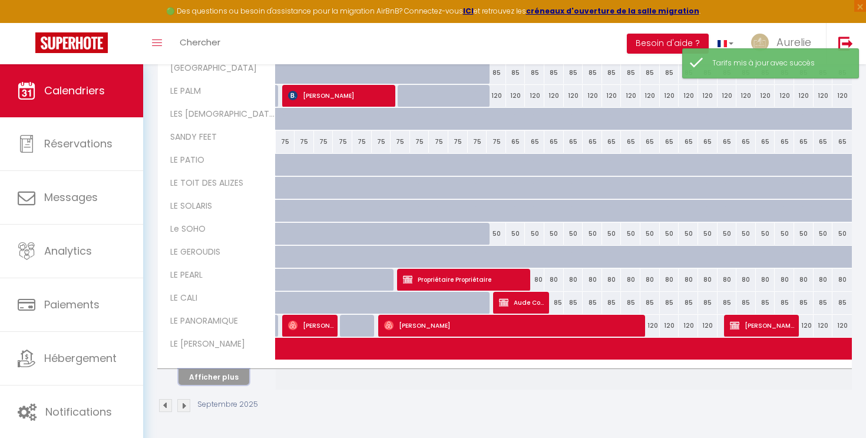
click at [231, 374] on button "Afficher plus" at bounding box center [214, 377] width 71 height 16
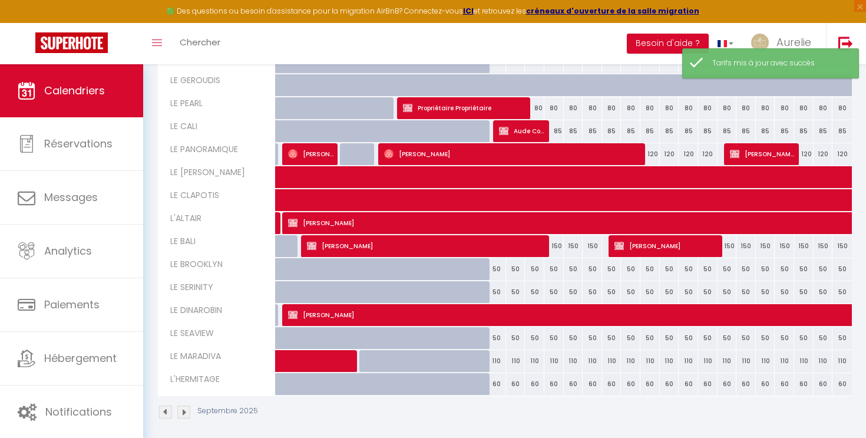
scroll to position [596, 0]
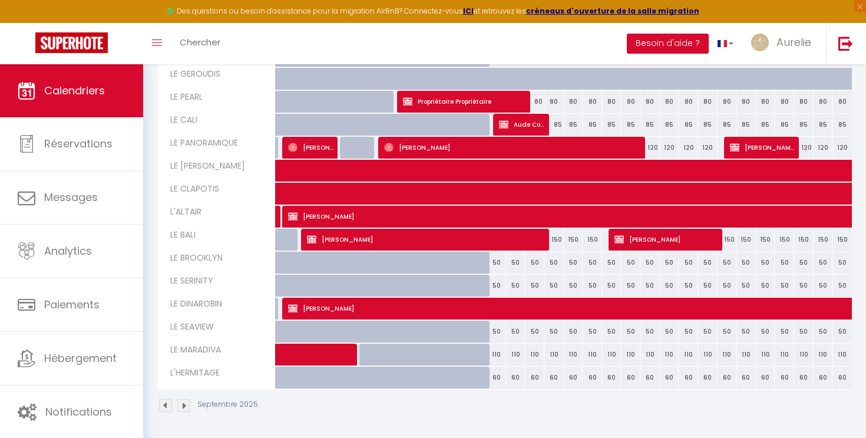
click at [500, 355] on div "110" at bounding box center [496, 355] width 19 height 22
type input "110"
type input "Ven 12 Septembre 2025"
type input "Sam 13 Septembre 2025"
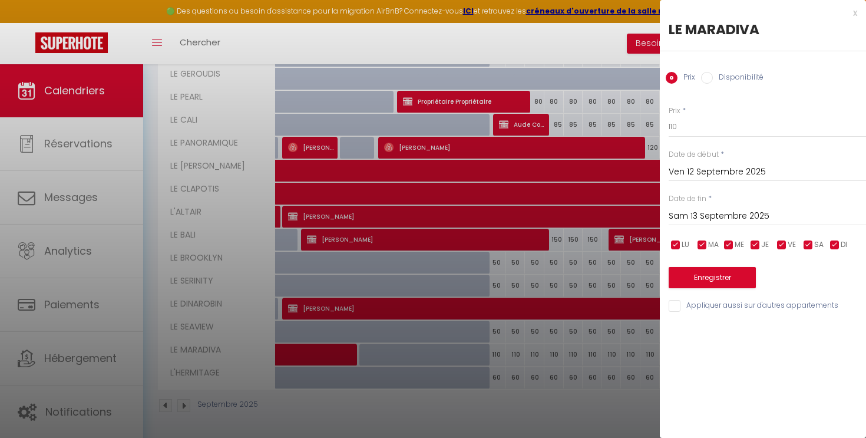
click at [742, 212] on input "Sam 13 Septembre 2025" at bounding box center [767, 216] width 197 height 15
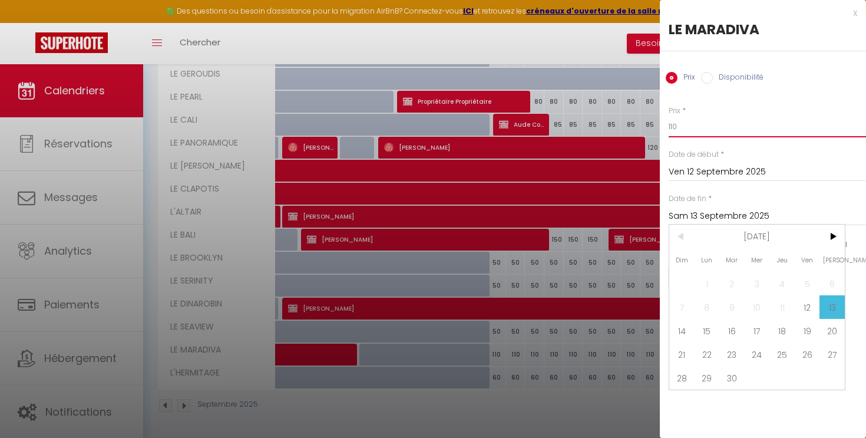
click at [677, 127] on input "110" at bounding box center [767, 126] width 197 height 21
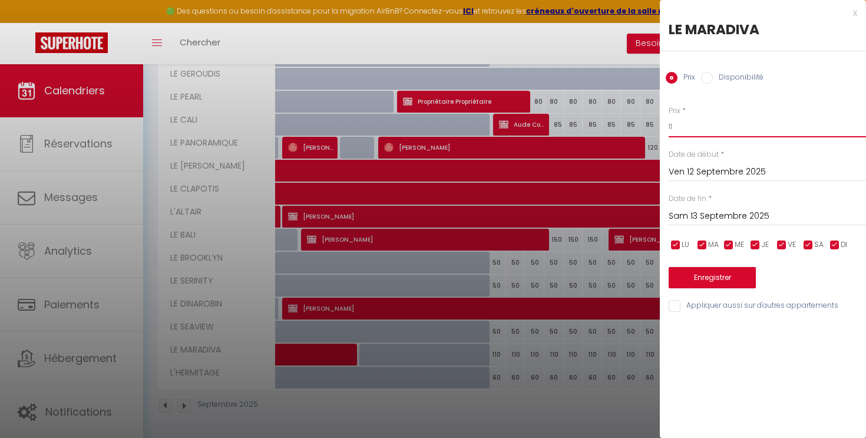
type input "1"
type input "90"
click at [720, 282] on button "Enregistrer" at bounding box center [712, 277] width 87 height 21
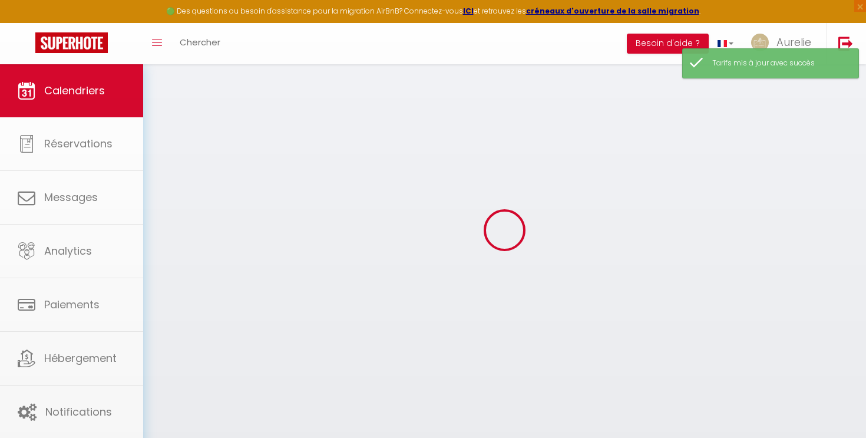
scroll to position [418, 0]
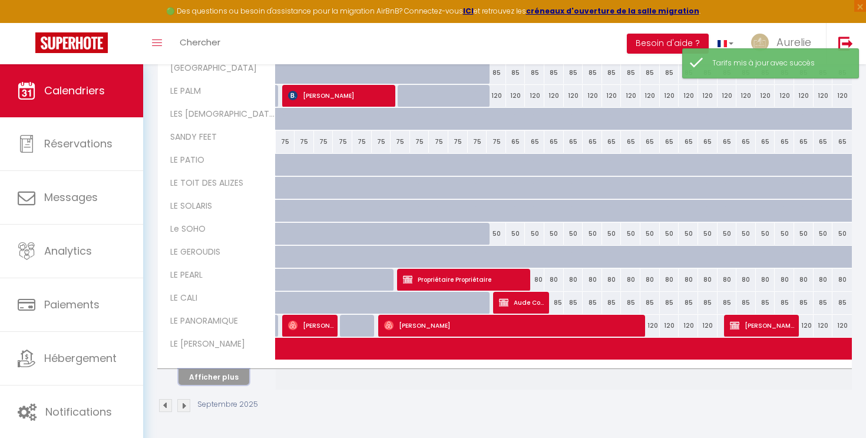
click at [206, 377] on button "Afficher plus" at bounding box center [214, 377] width 71 height 16
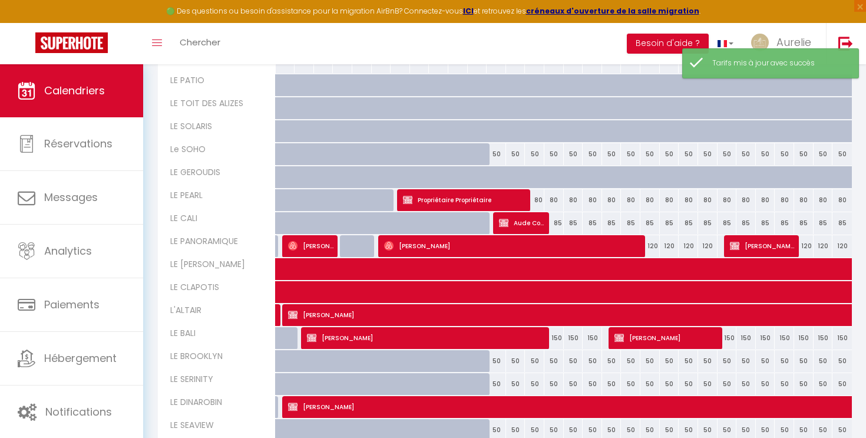
scroll to position [596, 0]
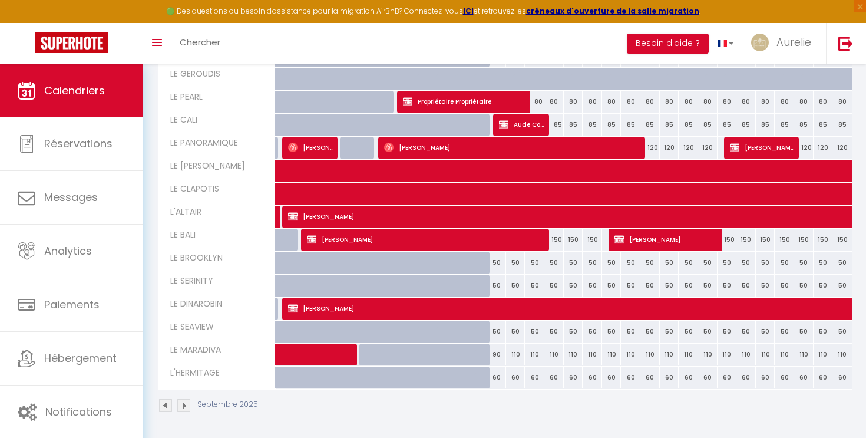
click at [499, 355] on div "90" at bounding box center [496, 355] width 19 height 22
type input "90"
type input "Ven 12 Septembre 2025"
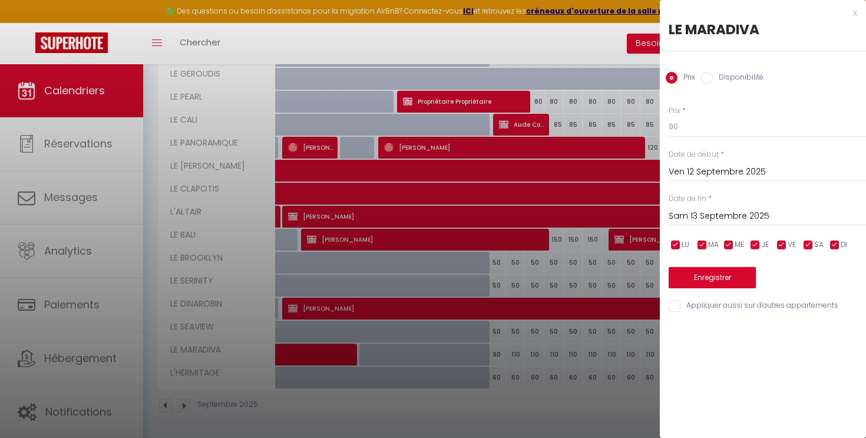
click at [767, 223] on input "Sam 13 Septembre 2025" at bounding box center [767, 216] width 197 height 15
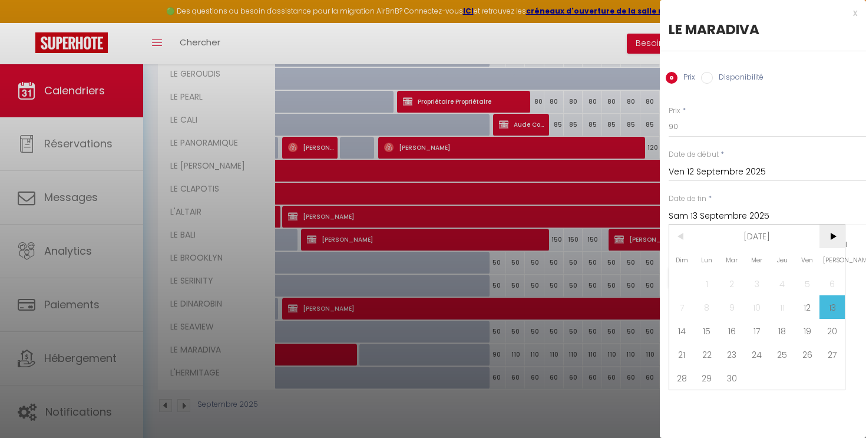
click at [833, 239] on span ">" at bounding box center [832, 237] width 25 height 24
click at [757, 282] on span "1" at bounding box center [757, 284] width 25 height 24
type input "Mer 01 Octobre 2025"
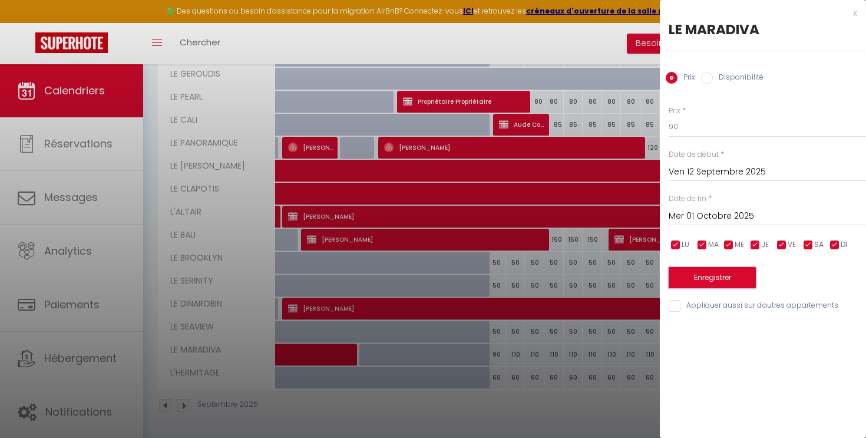
click at [712, 275] on button "Enregistrer" at bounding box center [712, 277] width 87 height 21
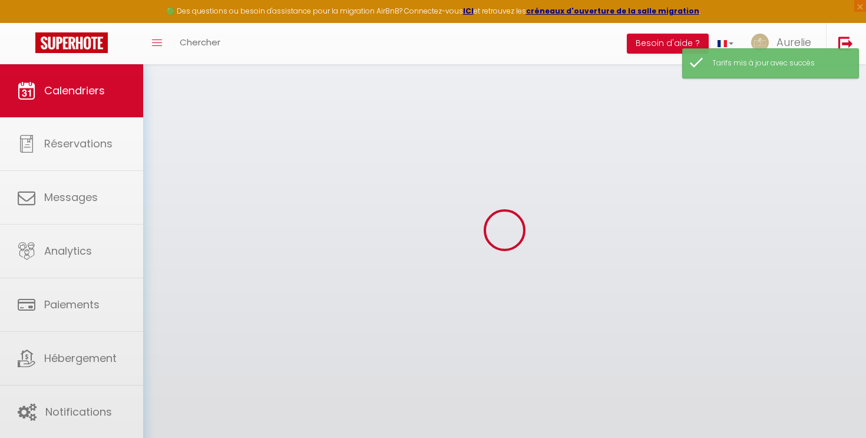
scroll to position [418, 0]
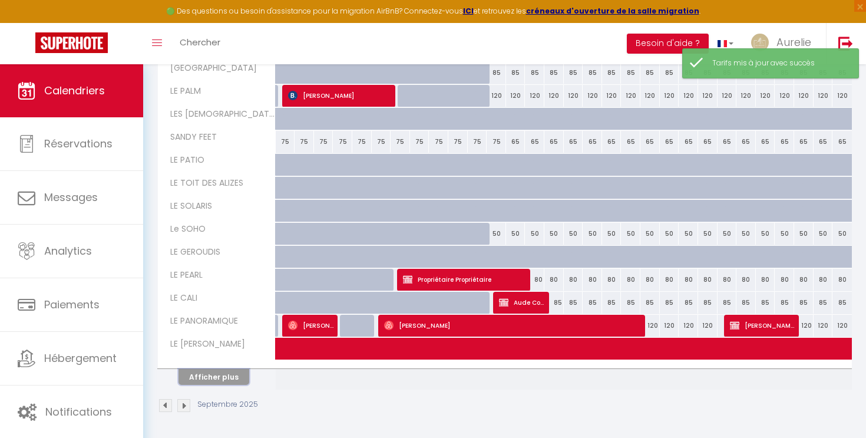
click at [219, 375] on button "Afficher plus" at bounding box center [214, 377] width 71 height 16
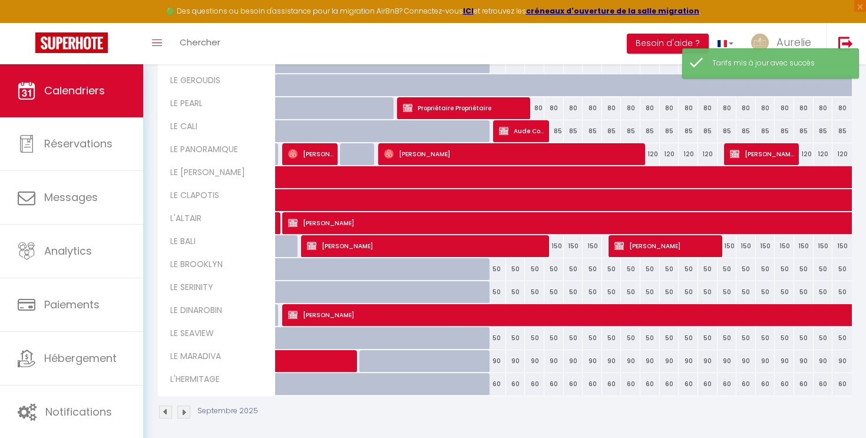
scroll to position [596, 0]
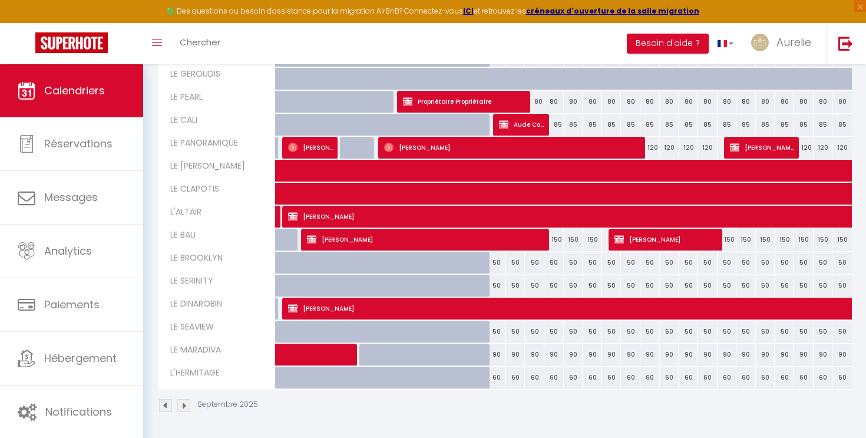
click at [500, 380] on div "60" at bounding box center [496, 378] width 19 height 22
type input "60"
type input "Ven 12 Septembre 2025"
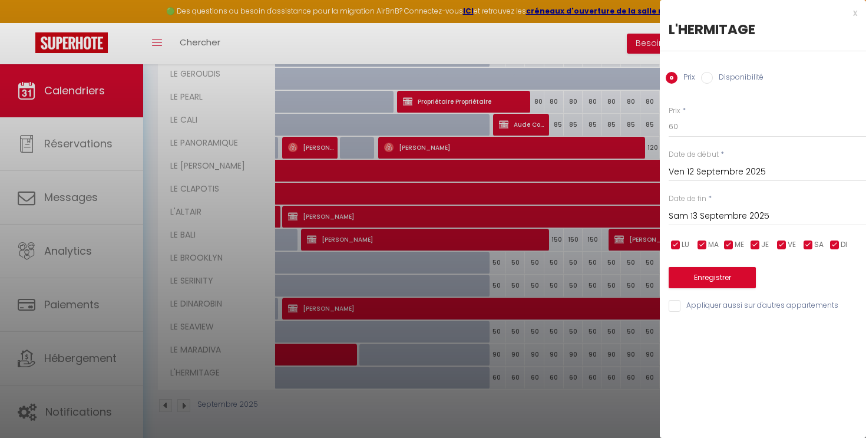
click at [785, 220] on input "Sam 13 Septembre 2025" at bounding box center [767, 216] width 197 height 15
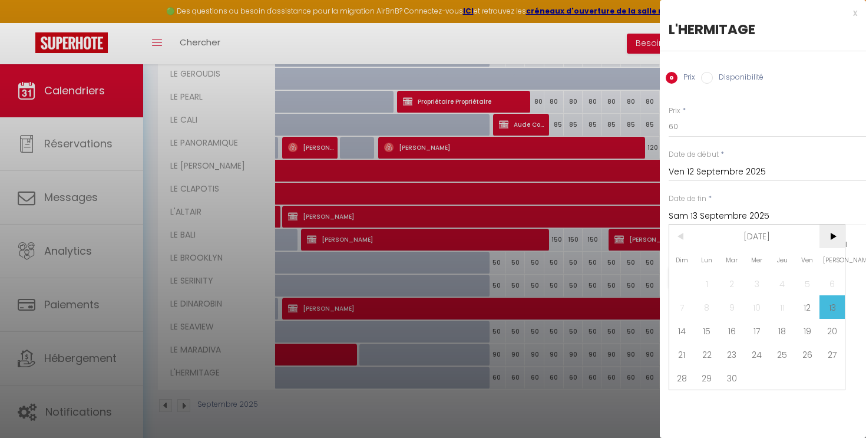
click at [833, 242] on span ">" at bounding box center [832, 237] width 25 height 24
click at [756, 290] on span "1" at bounding box center [757, 284] width 25 height 24
type input "Mer 01 Octobre 2025"
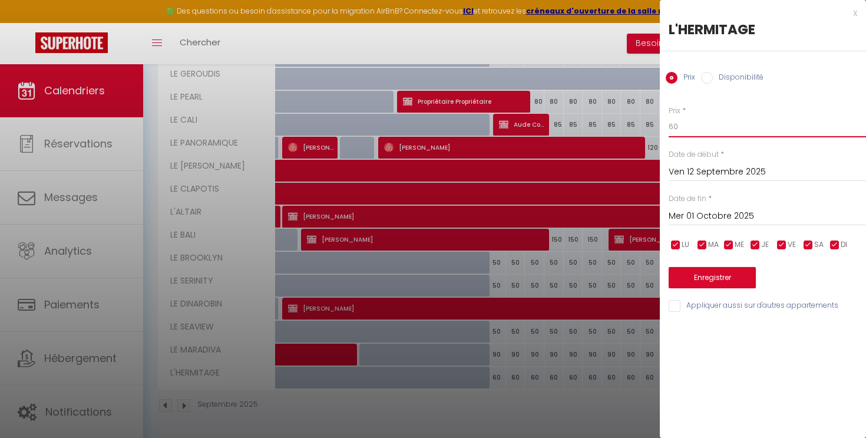
click at [688, 126] on input "60" at bounding box center [767, 126] width 197 height 21
type input "6"
type input "50"
click at [698, 275] on button "Enregistrer" at bounding box center [712, 277] width 87 height 21
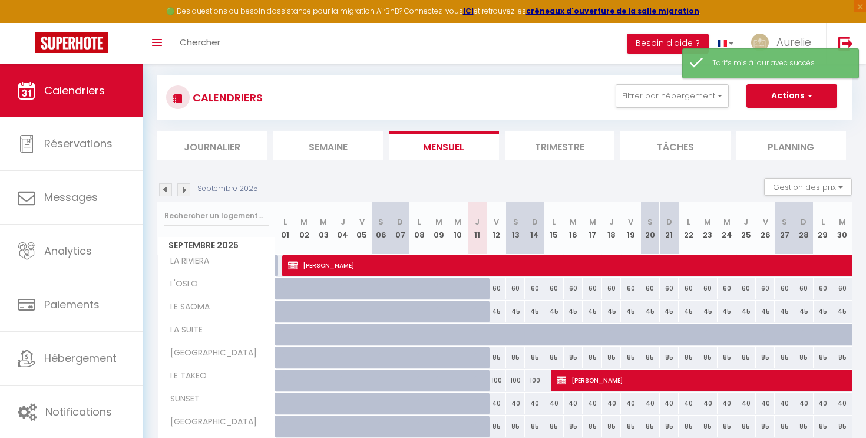
scroll to position [418, 0]
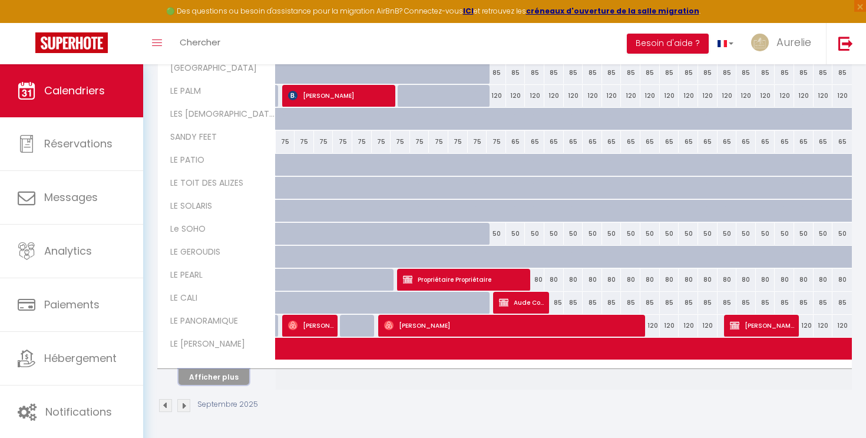
click at [213, 380] on button "Afficher plus" at bounding box center [214, 377] width 71 height 16
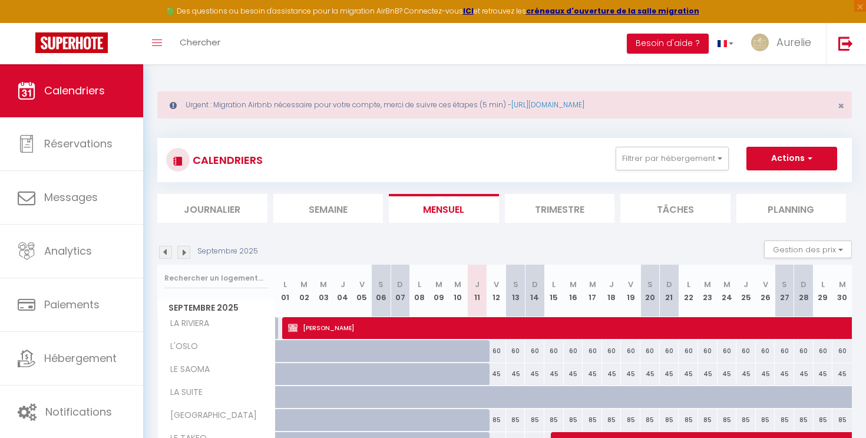
scroll to position [0, 0]
